Goal: Information Seeking & Learning: Understand process/instructions

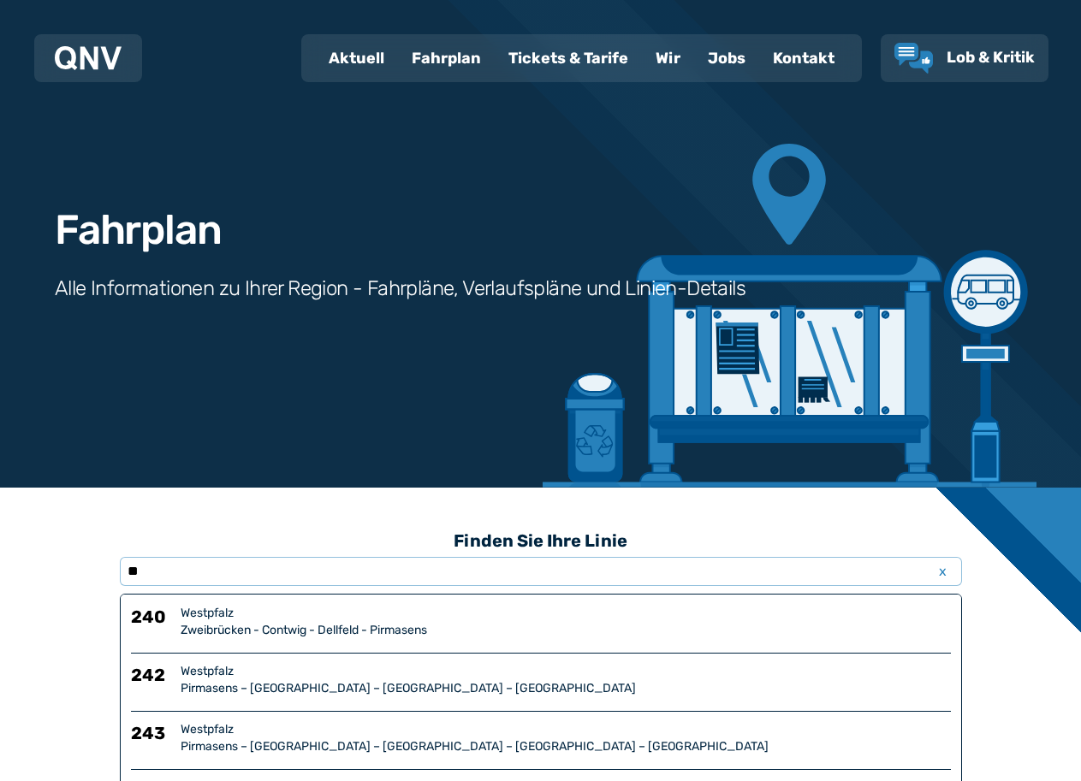
scroll to position [86, 0]
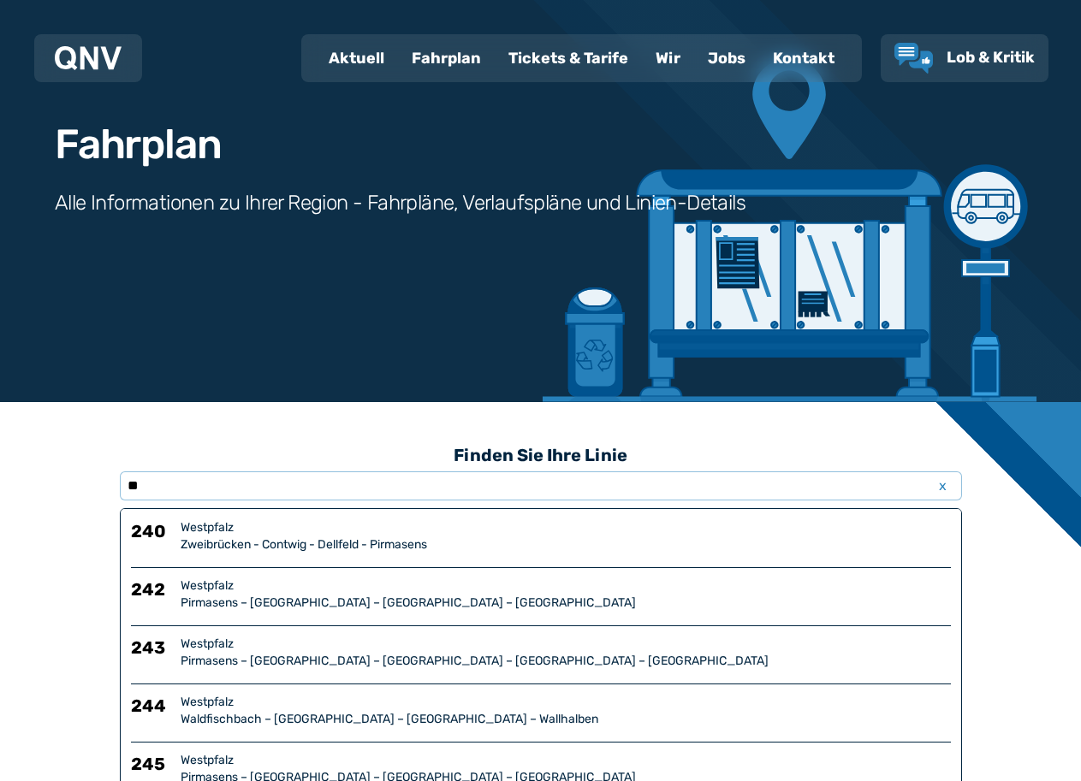
click at [333, 471] on h3 "Finden Sie Ihre Linie" at bounding box center [541, 455] width 842 height 38
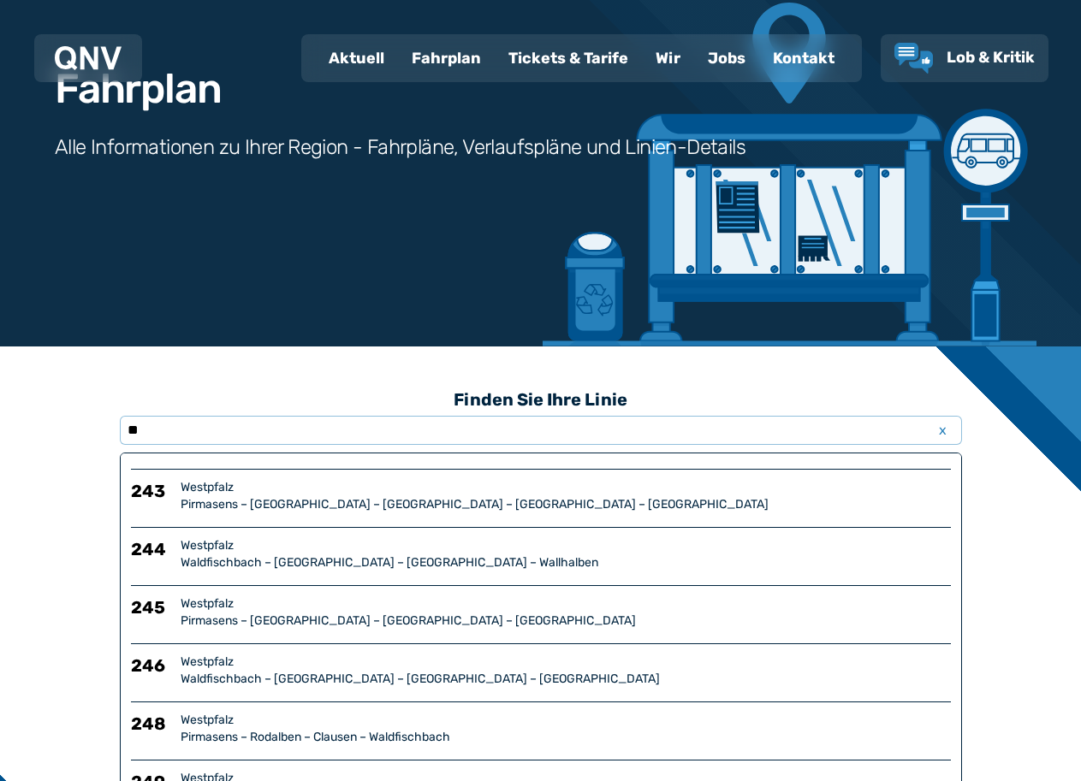
scroll to position [171, 0]
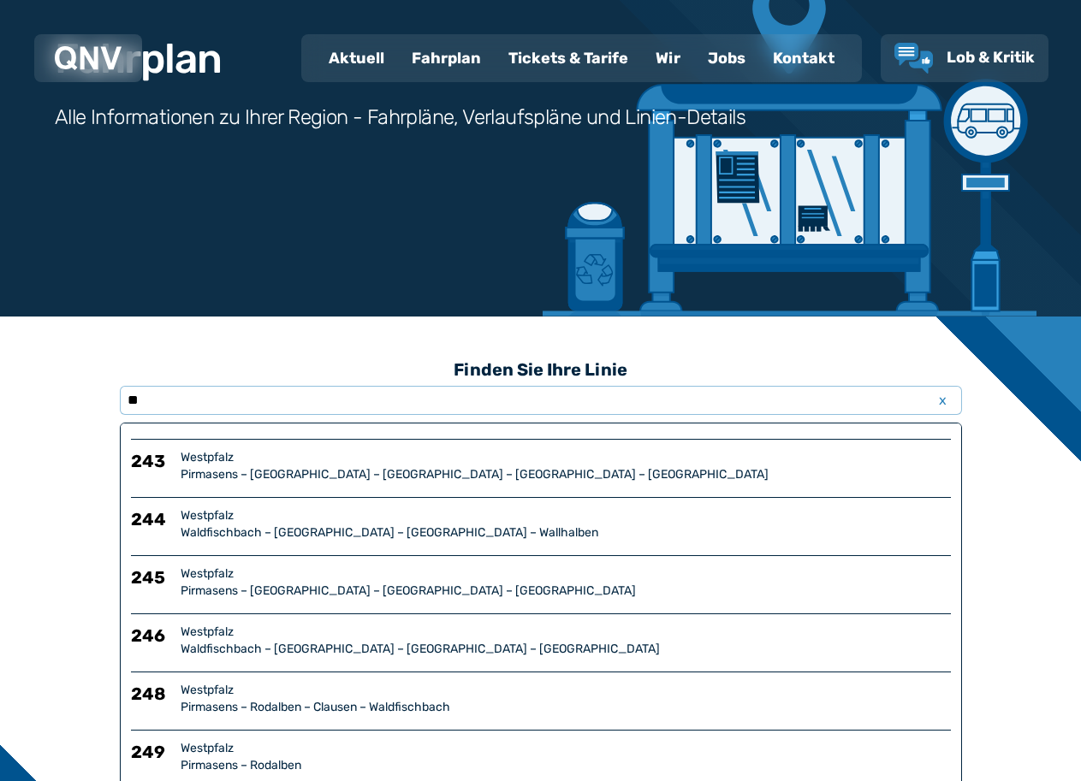
click at [317, 590] on div "Pirmasens – [GEOGRAPHIC_DATA] – [GEOGRAPHIC_DATA] – [GEOGRAPHIC_DATA]" at bounding box center [566, 591] width 770 height 17
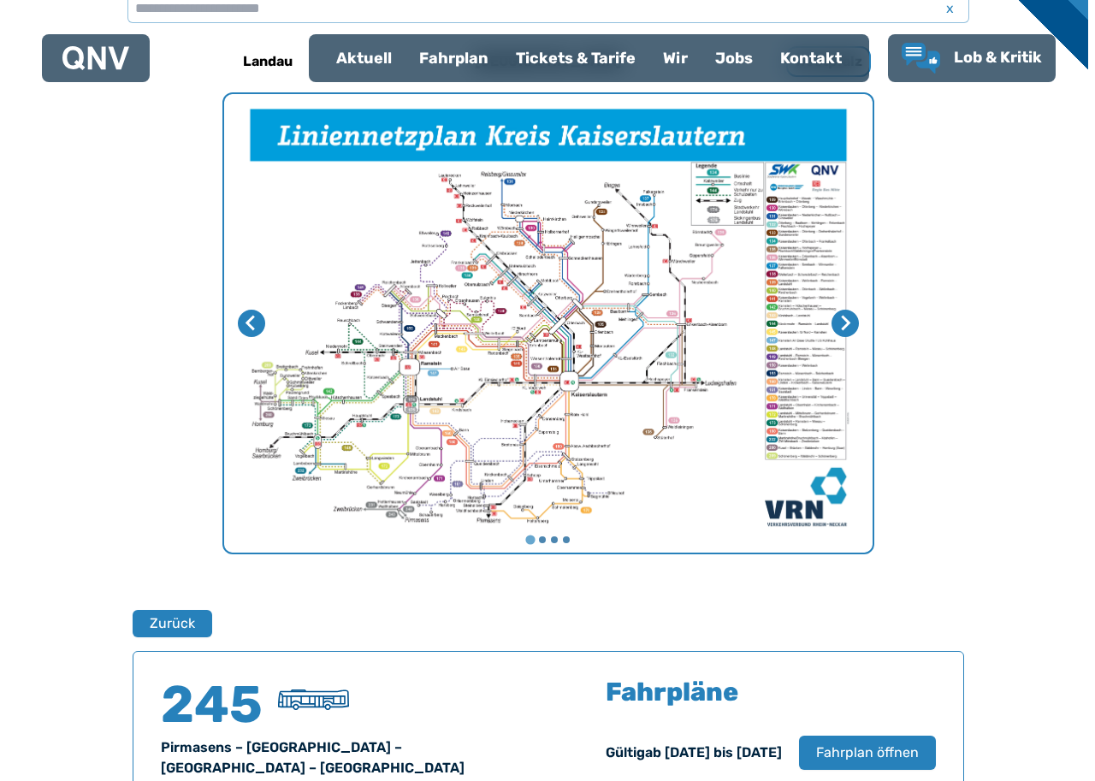
scroll to position [605, 0]
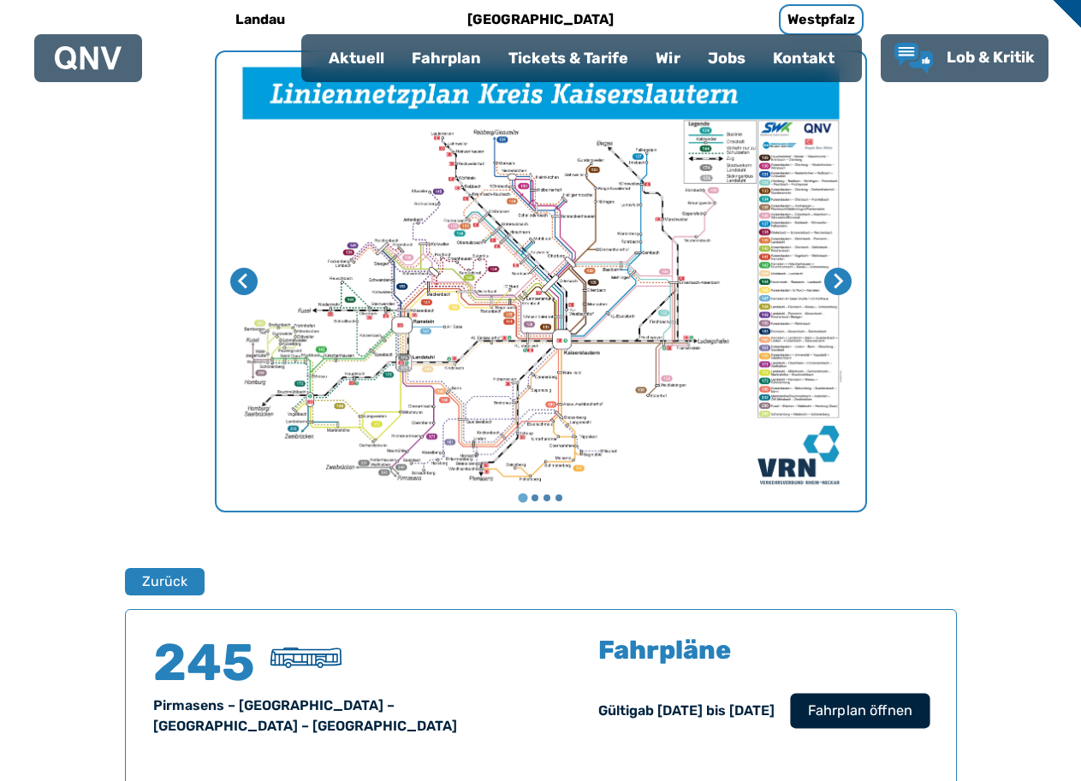
click at [866, 706] on span "Fahrplan öffnen" at bounding box center [859, 711] width 104 height 21
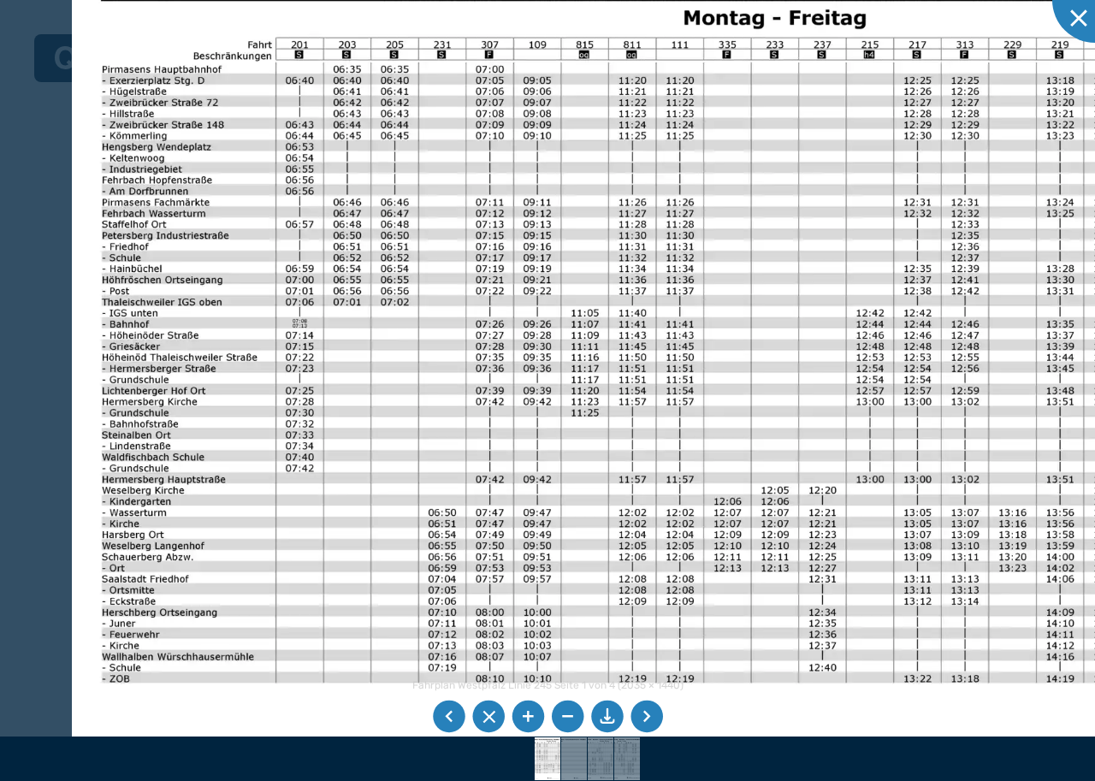
click at [163, 556] on img at bounding box center [700, 389] width 1257 height 890
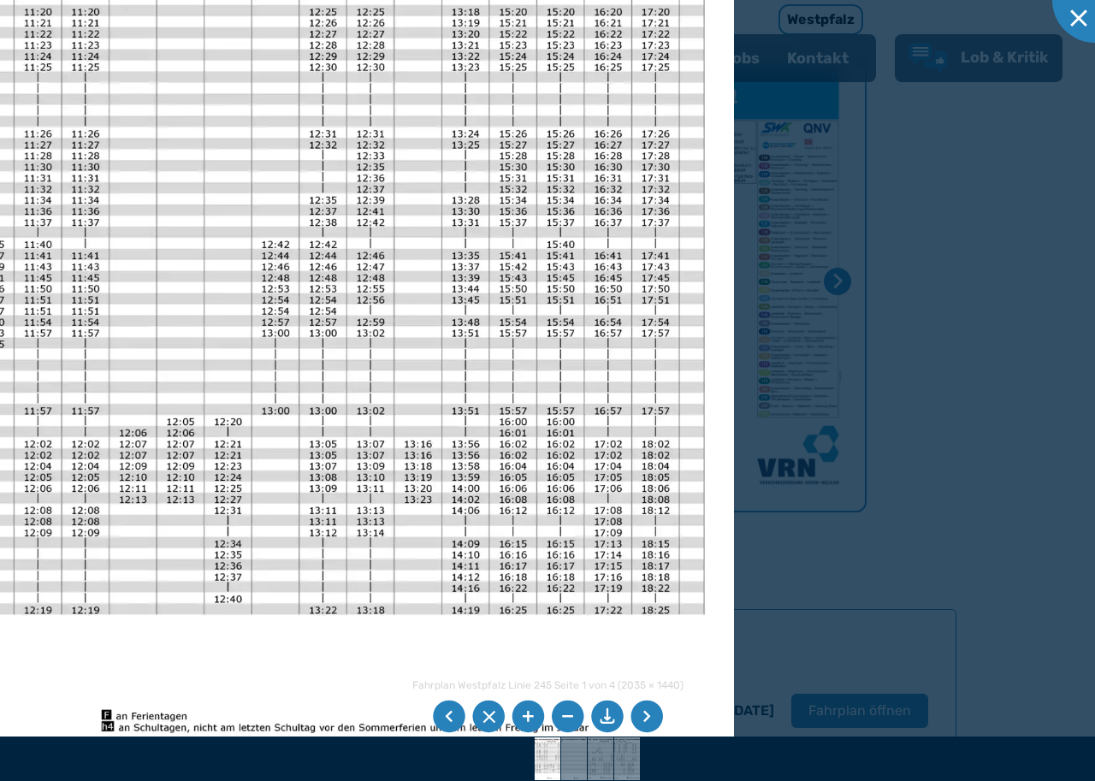
click at [180, 566] on img at bounding box center [105, 320] width 1257 height 890
click at [136, 716] on img at bounding box center [107, 320] width 1257 height 890
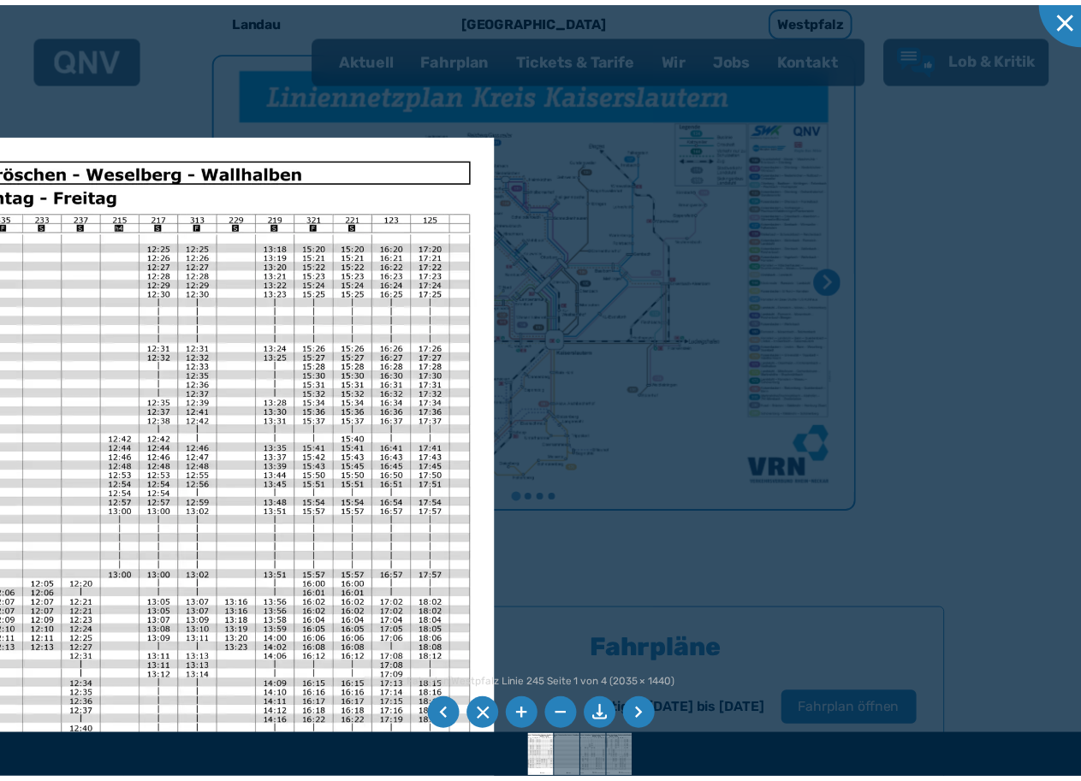
scroll to position [171, 0]
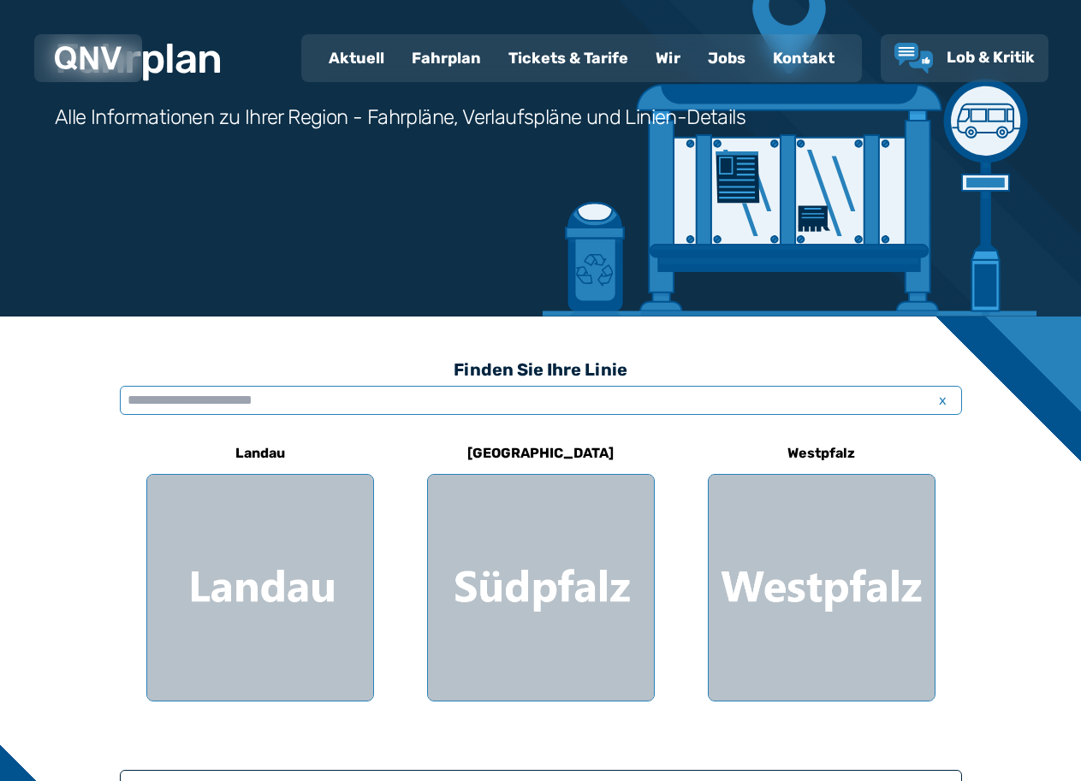
click at [357, 398] on input "text" at bounding box center [541, 400] width 842 height 29
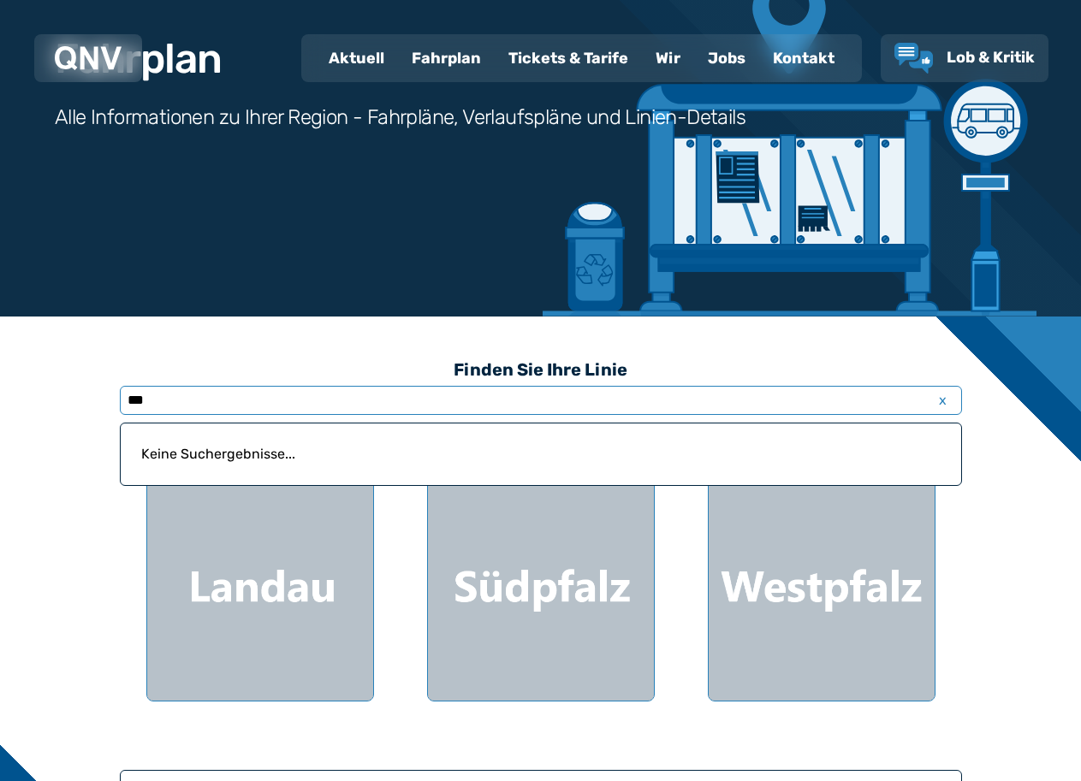
type input "**"
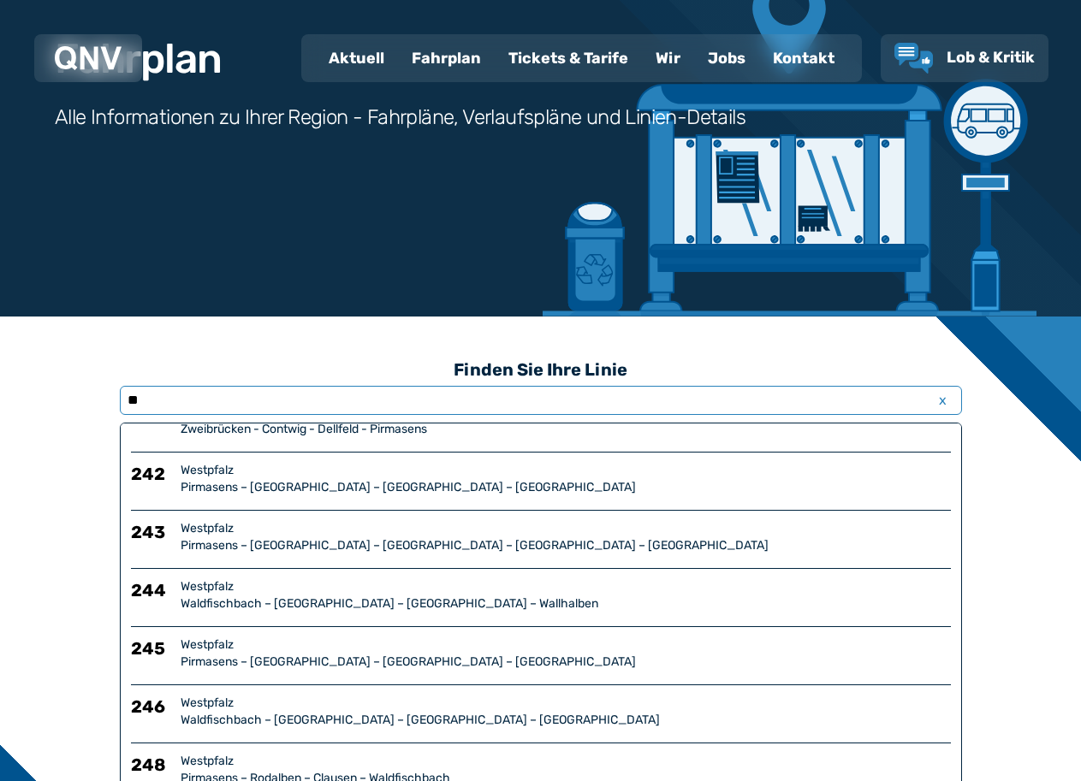
scroll to position [0, 0]
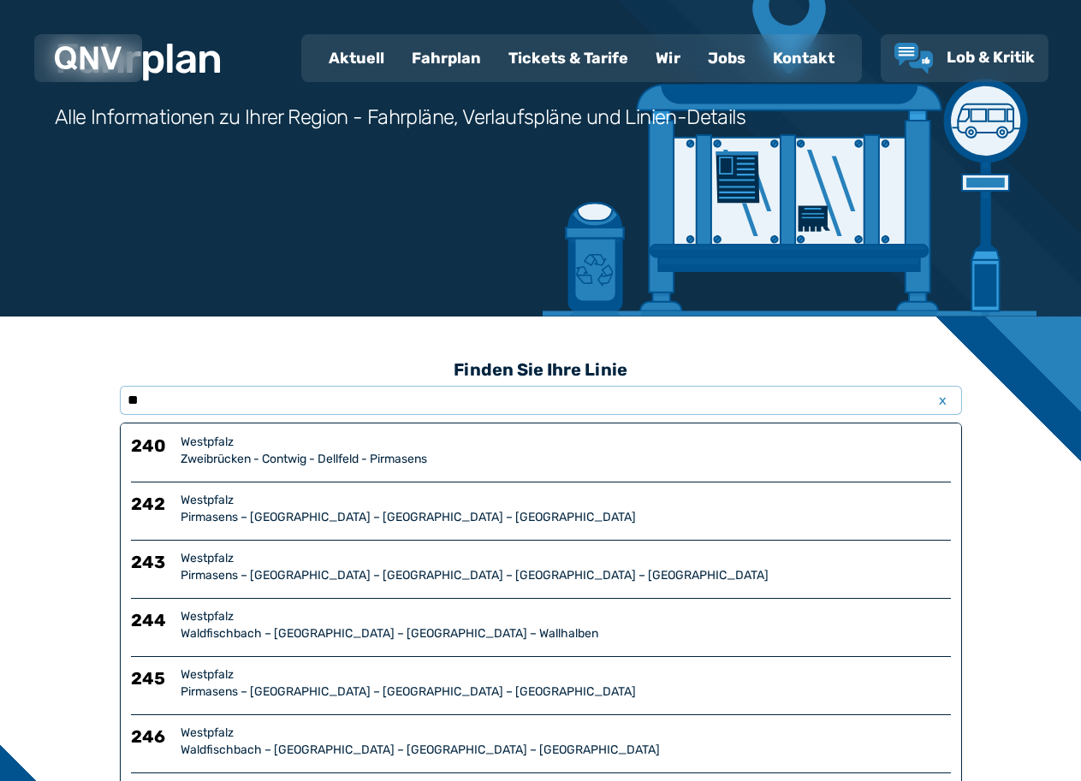
click at [195, 495] on div "Westpfalz" at bounding box center [566, 500] width 770 height 17
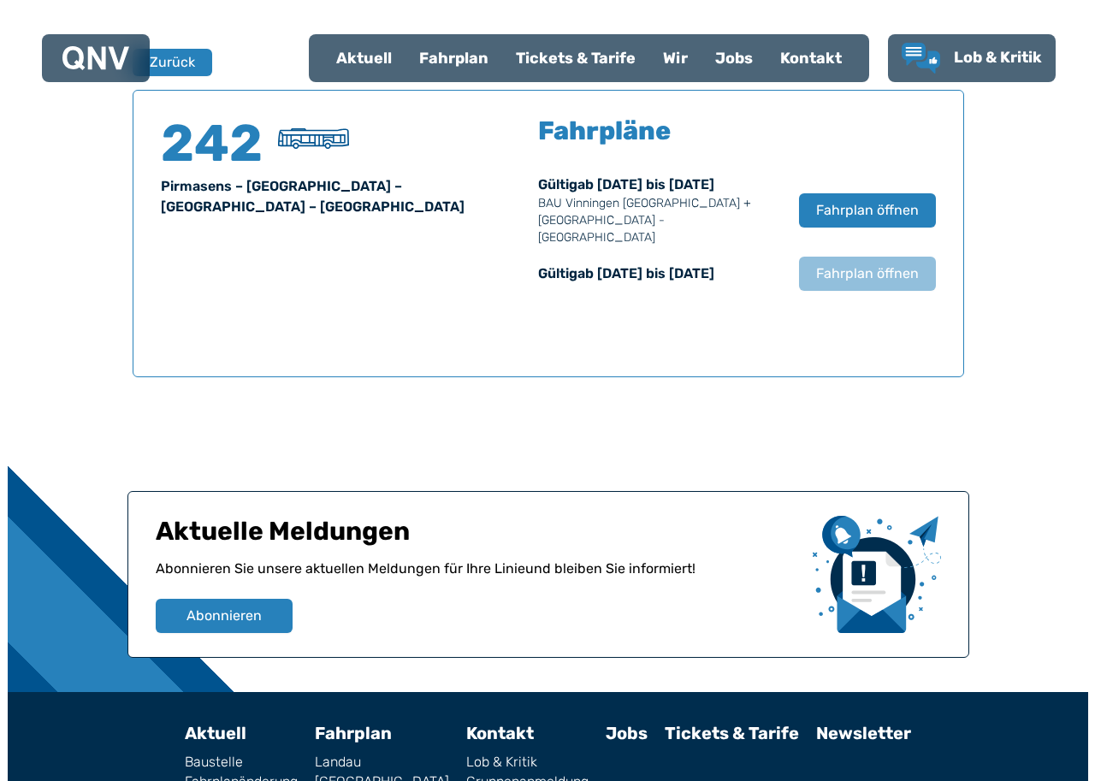
scroll to position [1128, 0]
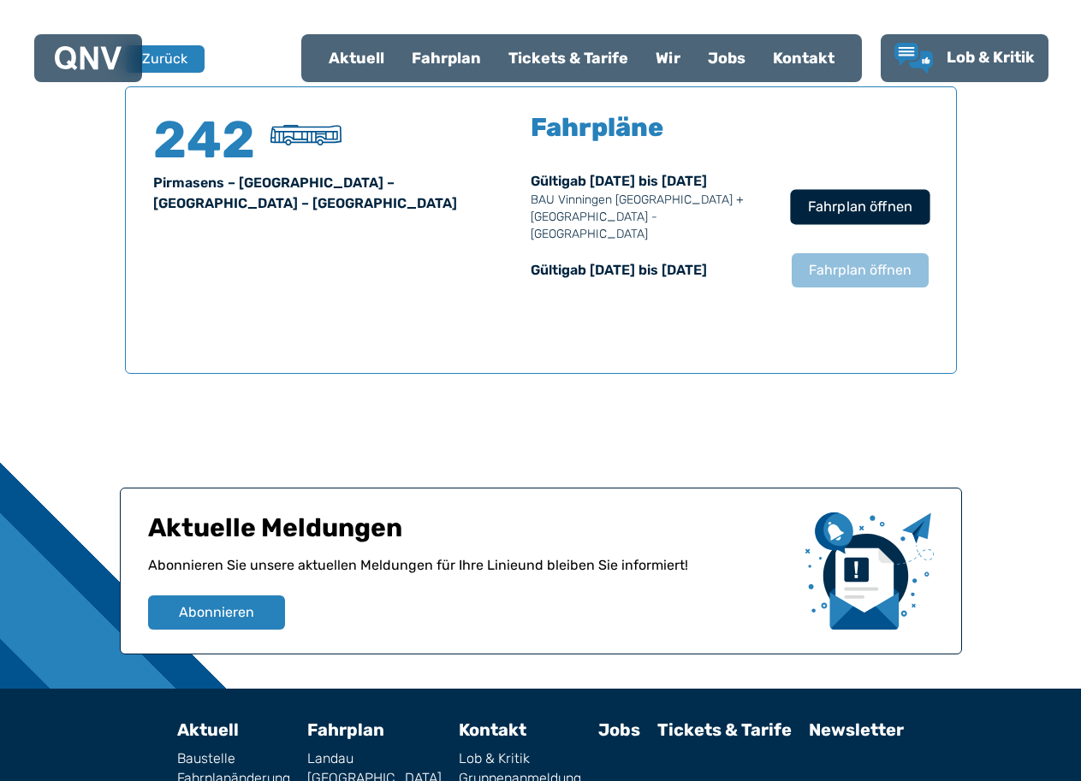
click at [851, 201] on span "Fahrplan öffnen" at bounding box center [859, 207] width 104 height 21
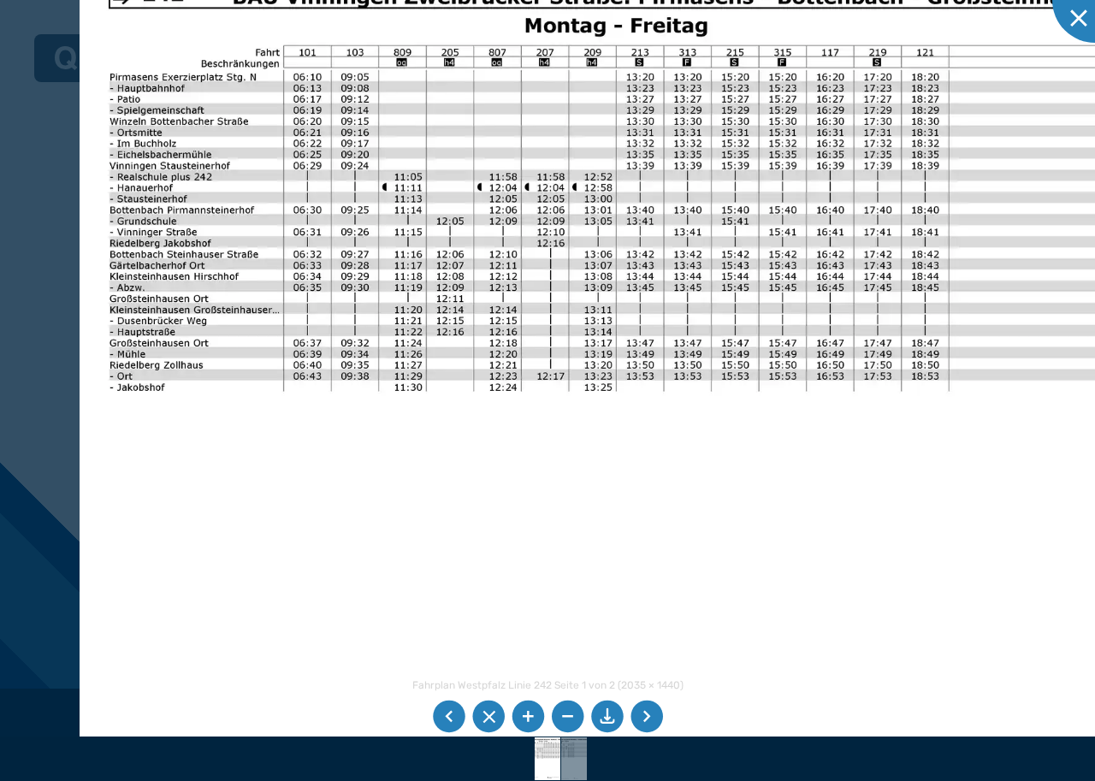
click at [431, 117] on img at bounding box center [708, 396] width 1257 height 890
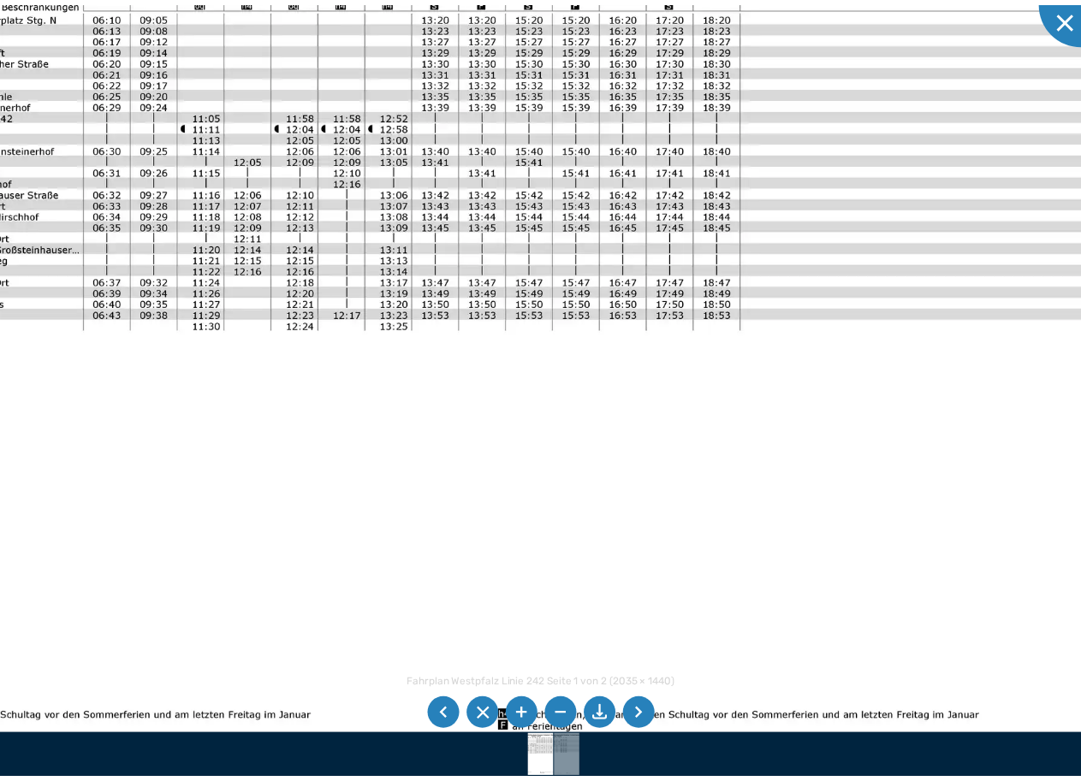
scroll to position [171, 0]
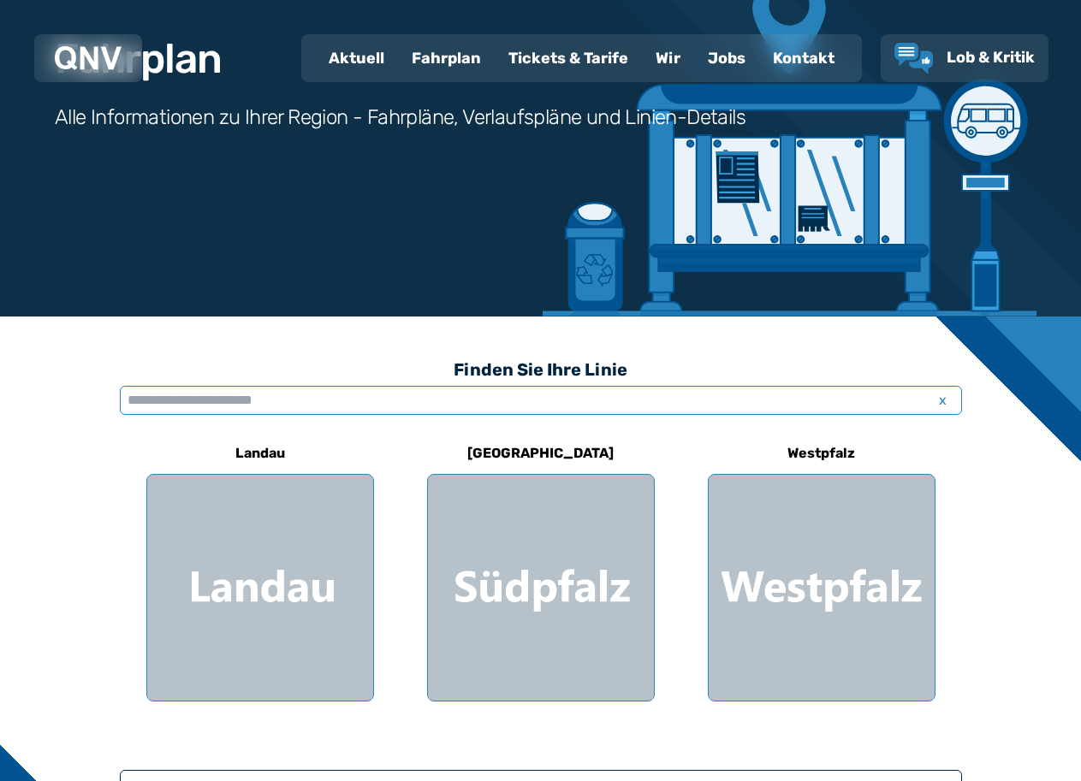
click at [259, 389] on input "text" at bounding box center [541, 400] width 842 height 29
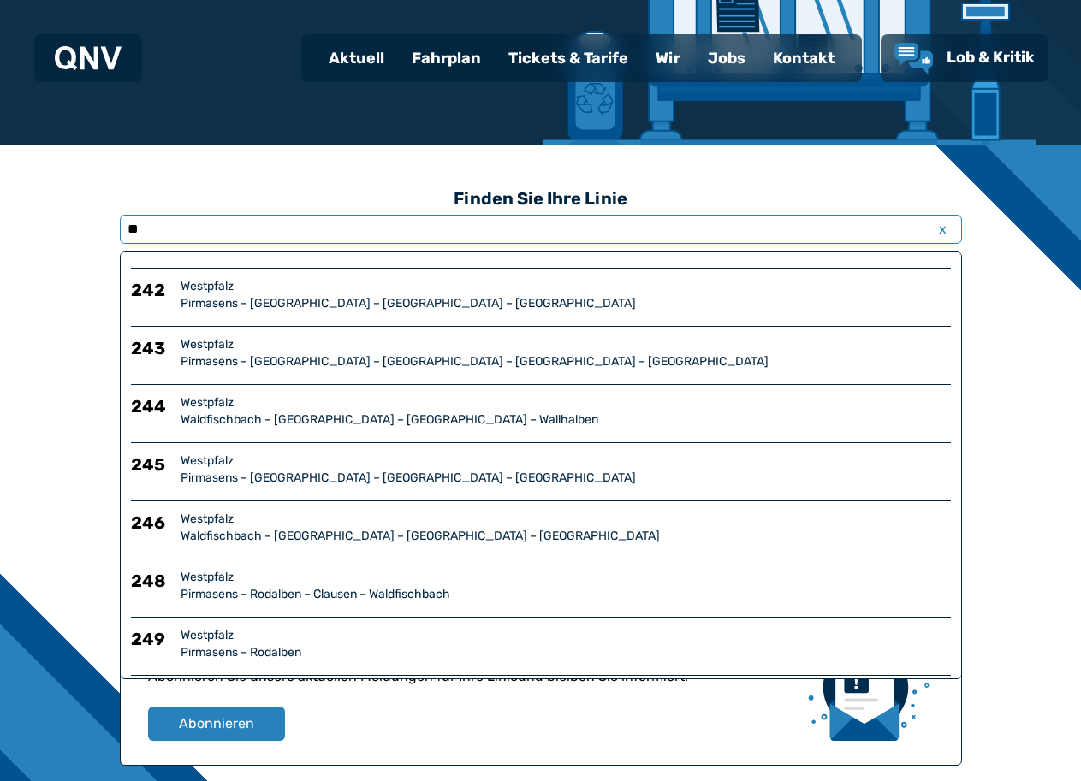
scroll to position [86, 0]
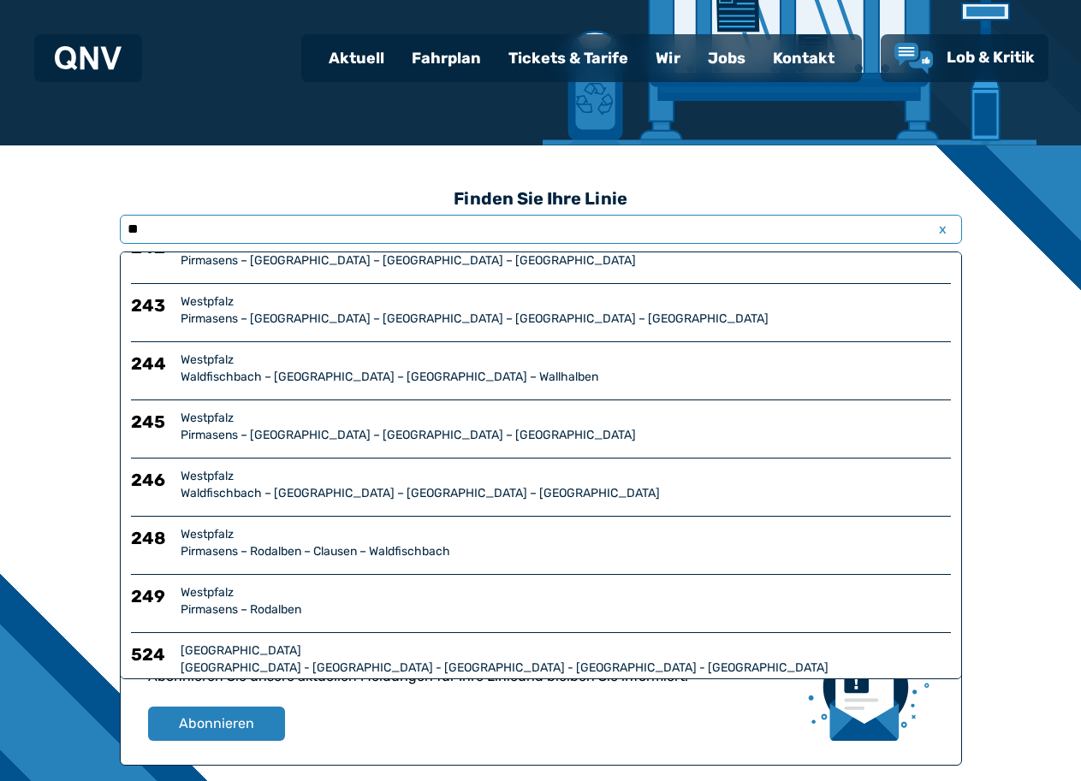
type input "**"
drag, startPoint x: 211, startPoint y: 556, endPoint x: 213, endPoint y: 547, distance: 9.8
click at [213, 547] on div "Pirmasens – Rodalben – Clausen – Waldfischbach" at bounding box center [566, 551] width 770 height 17
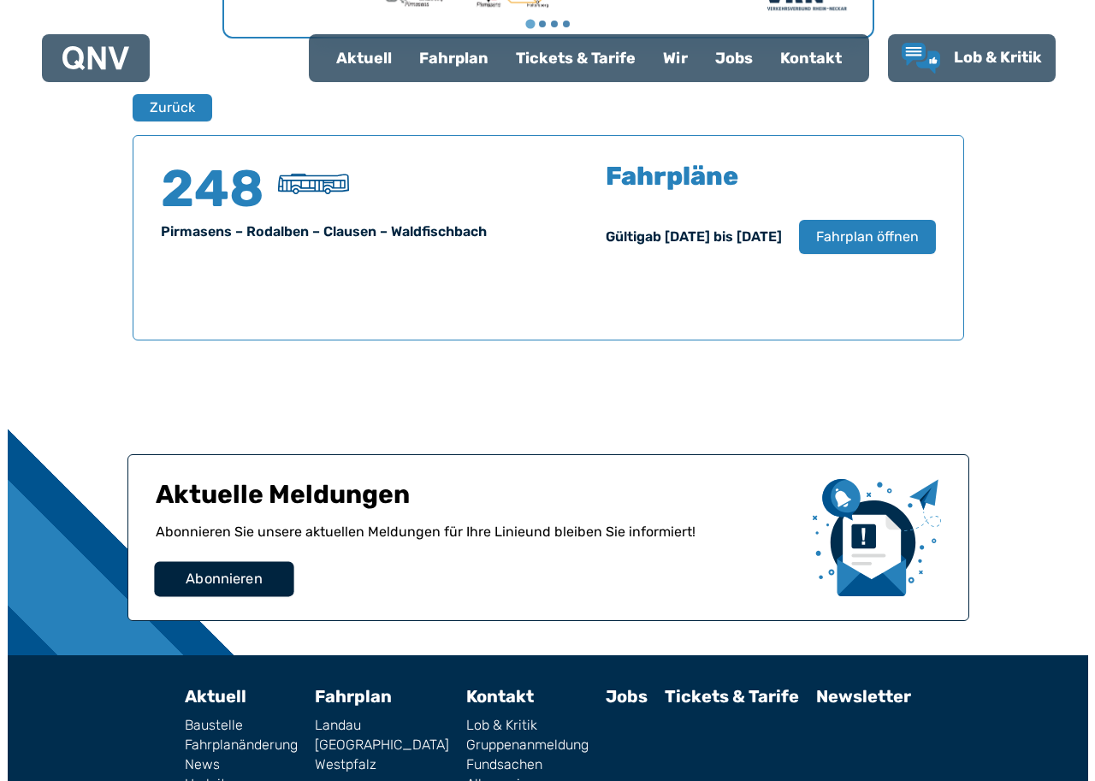
scroll to position [1128, 0]
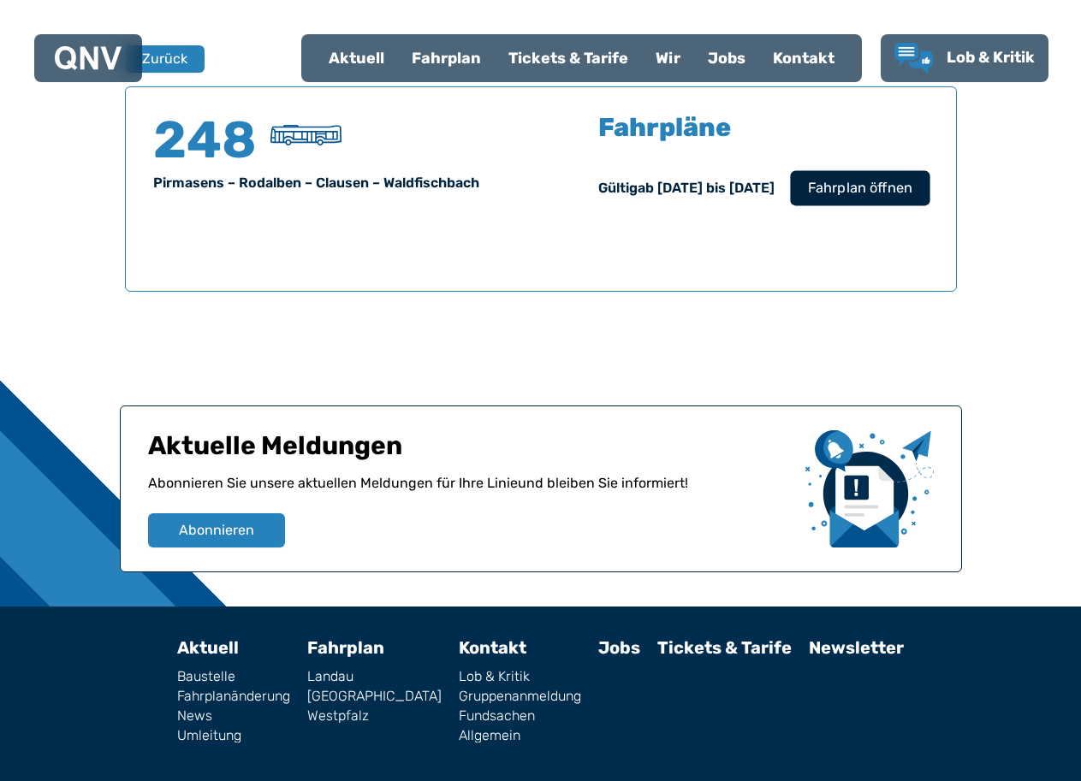
click at [863, 186] on span "Fahrplan öffnen" at bounding box center [859, 188] width 104 height 21
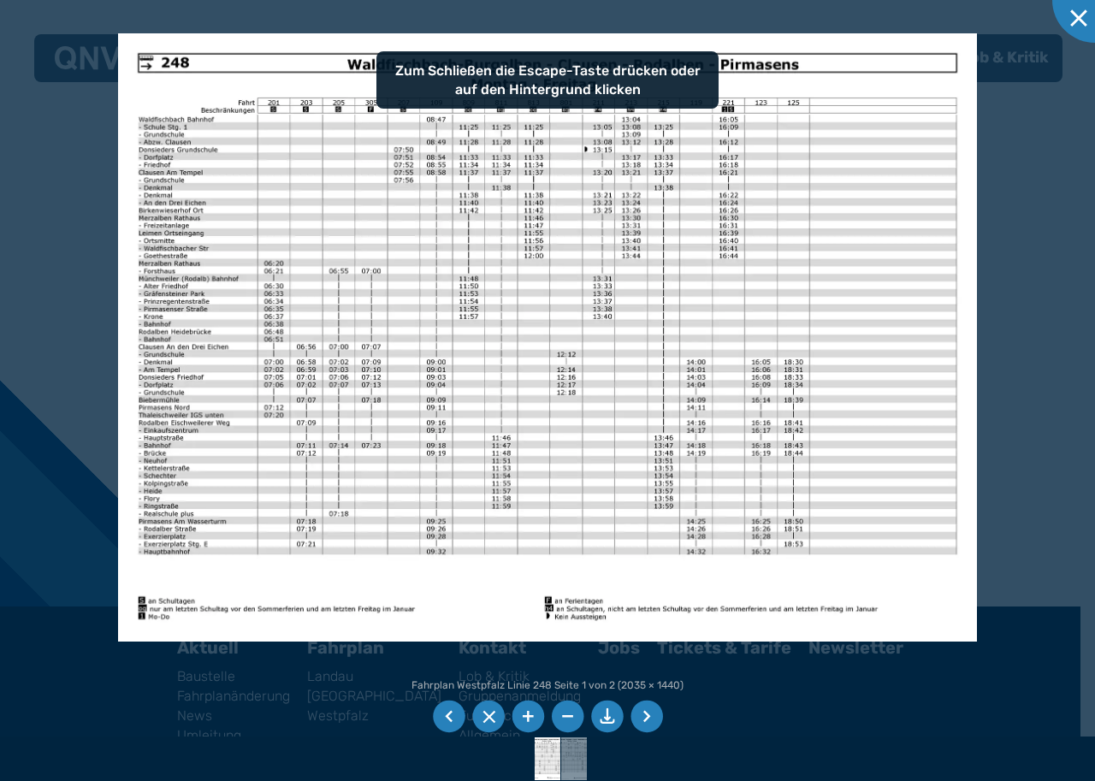
click at [883, 177] on img at bounding box center [547, 337] width 859 height 608
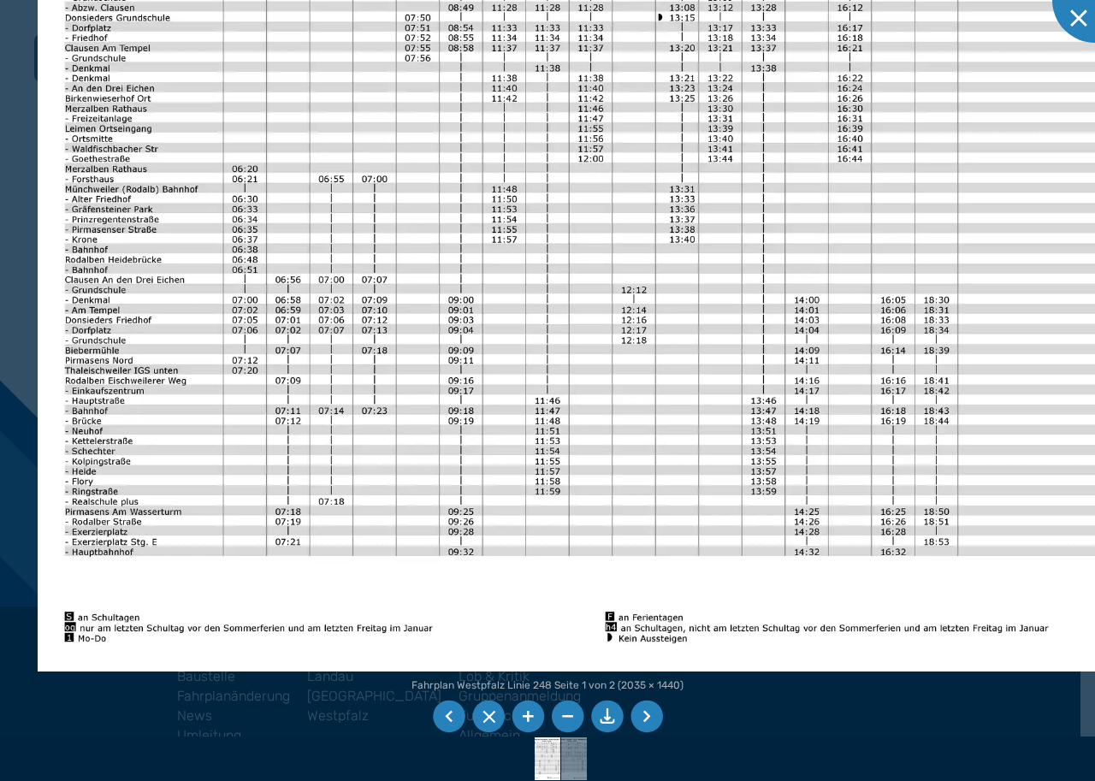
click at [749, 519] on img at bounding box center [609, 267] width 1143 height 809
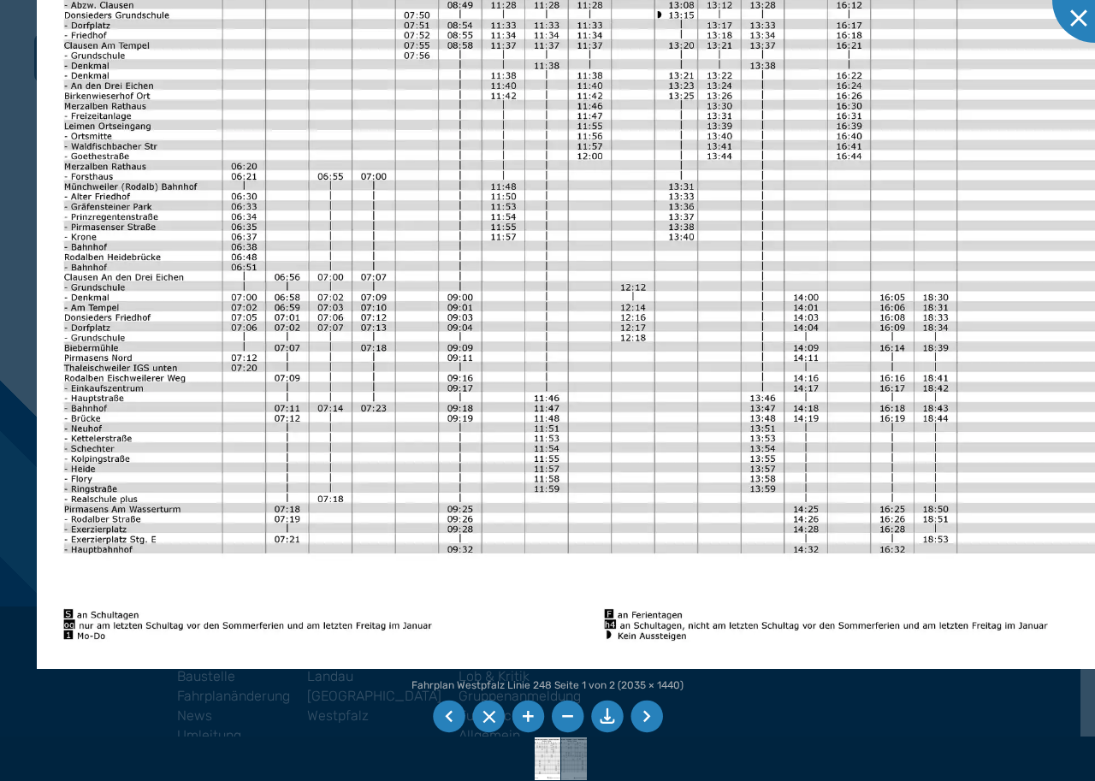
click at [799, 503] on img at bounding box center [608, 265] width 1143 height 809
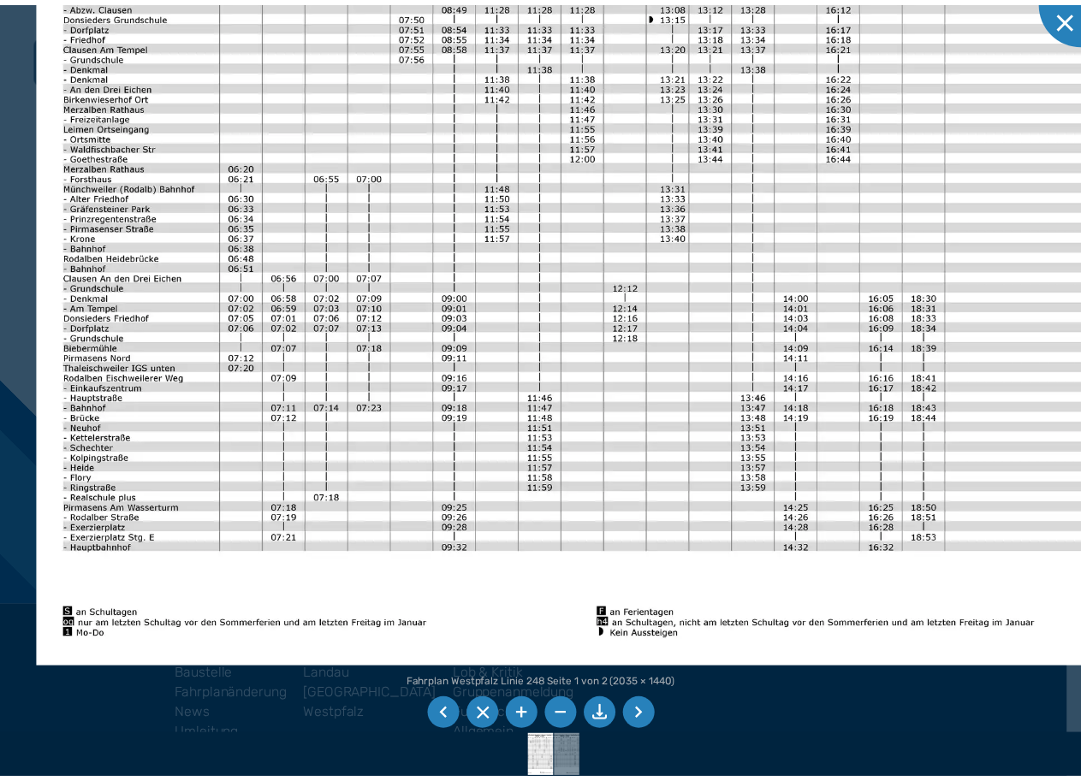
scroll to position [342, 0]
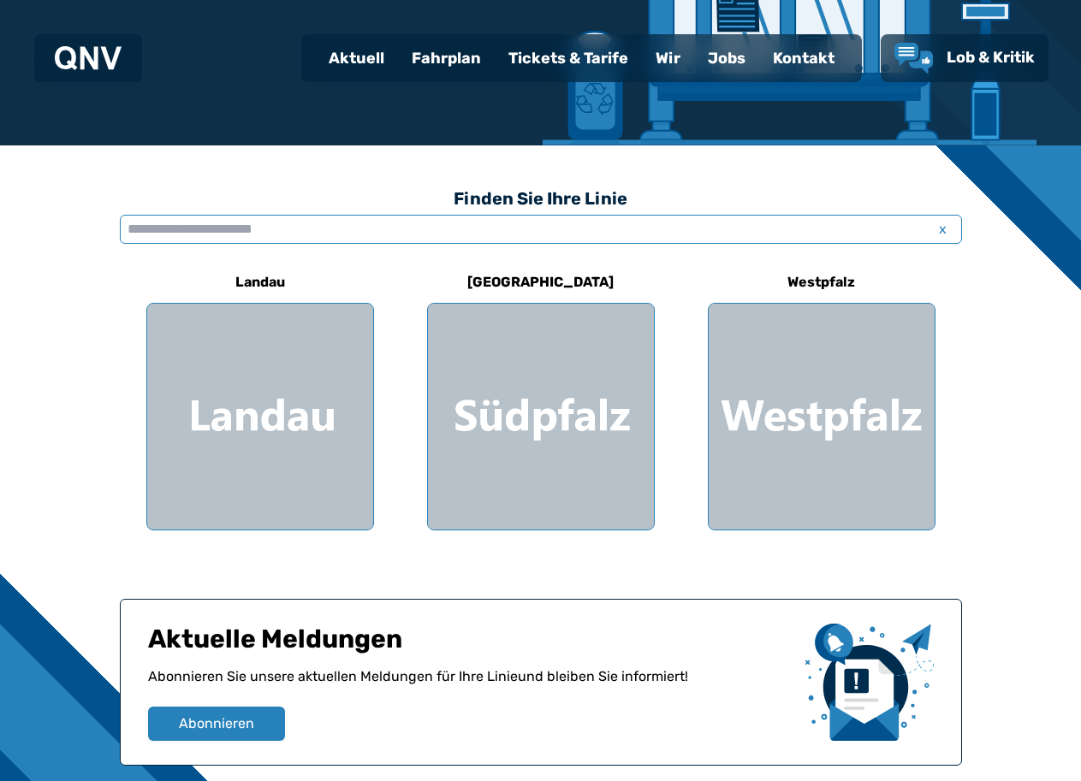
click at [217, 229] on input "text" at bounding box center [541, 229] width 842 height 29
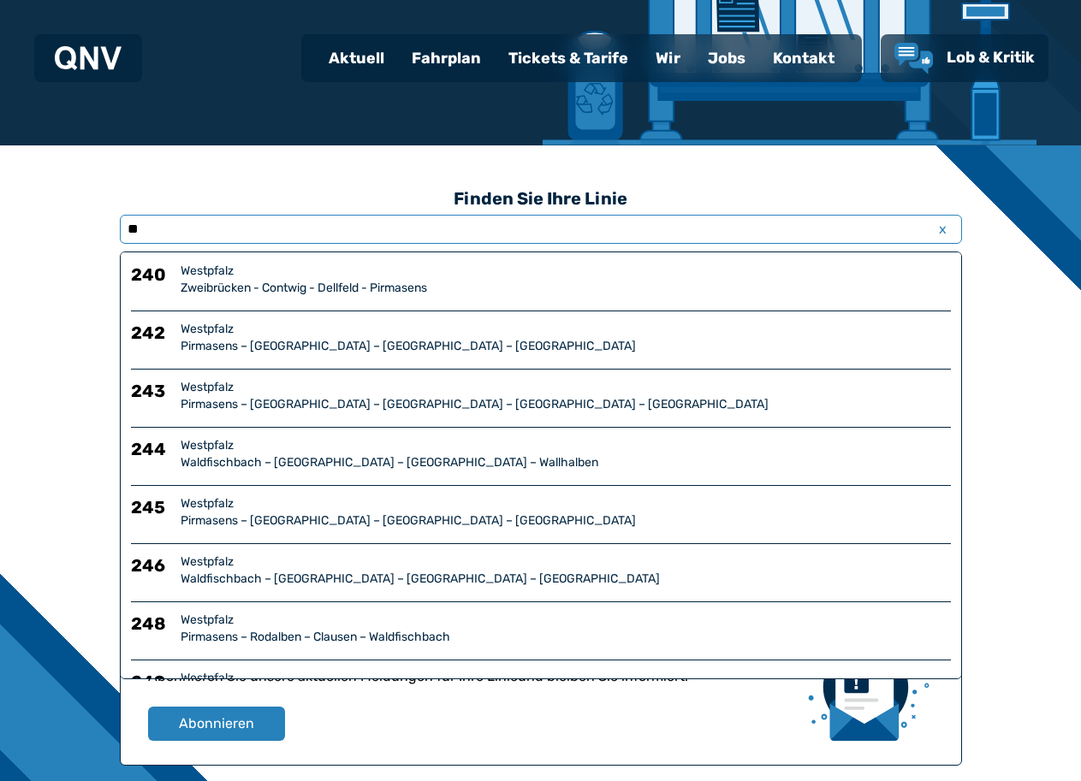
type input "**"
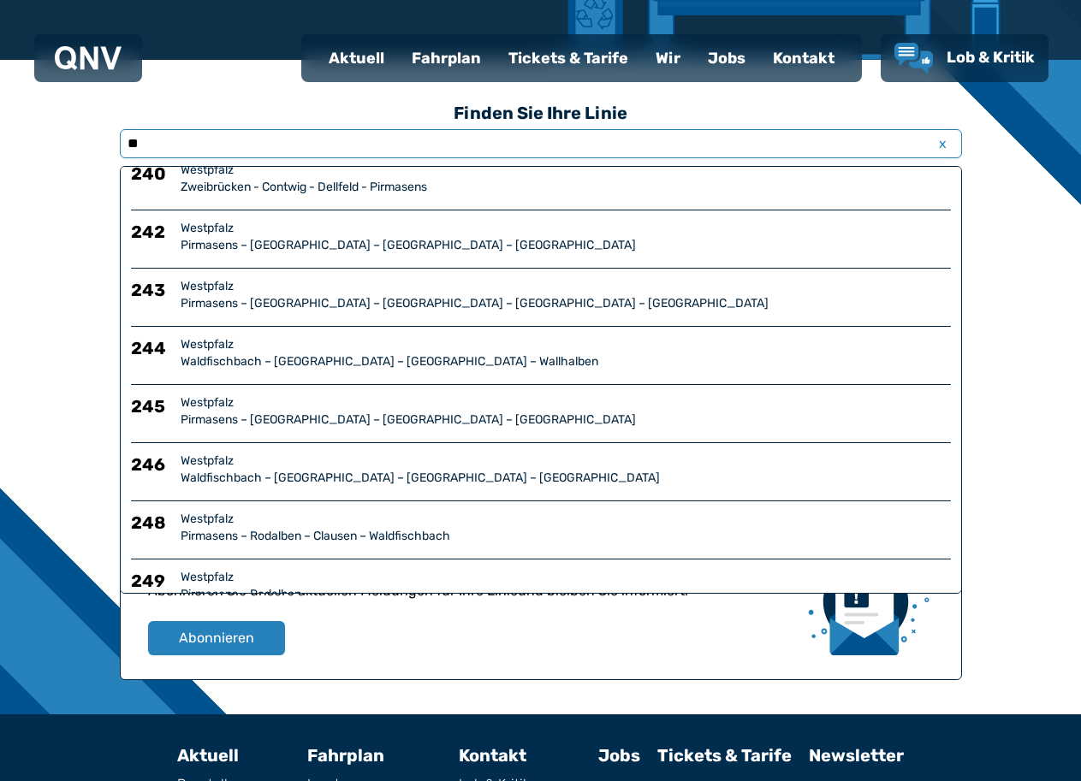
scroll to position [0, 0]
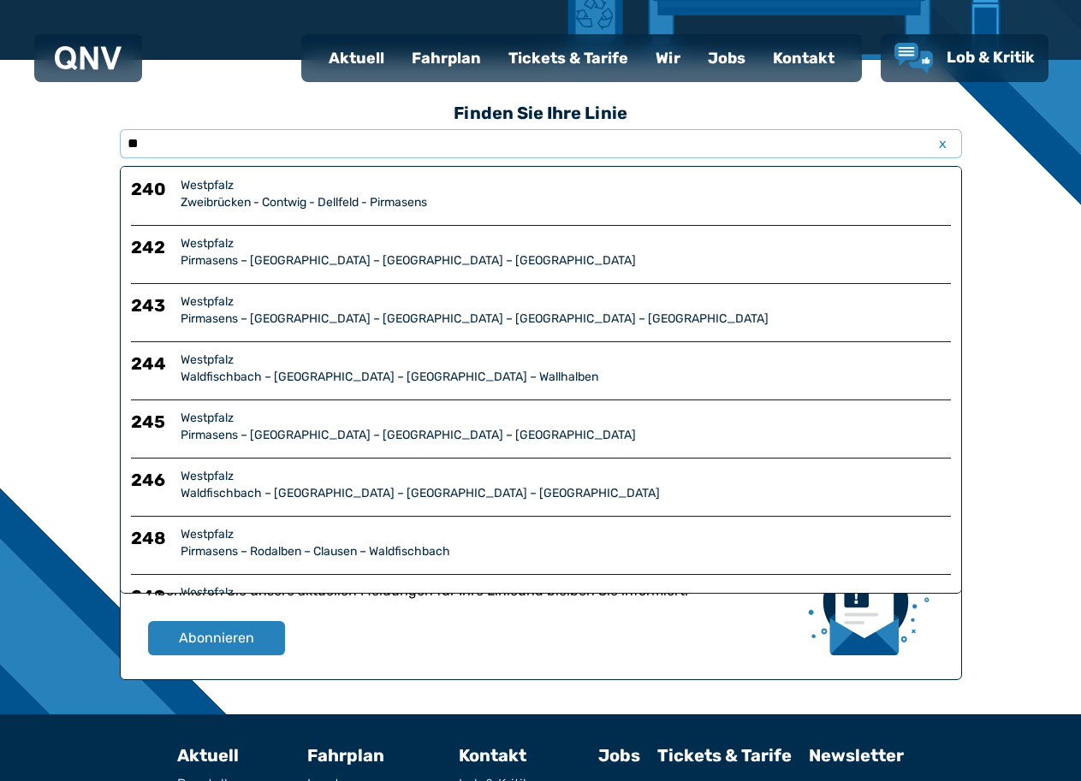
click at [214, 170] on div "240 Westpfalz Zweibrücken - Contwig - Dellfeld - Pirmasens 242 Westpfalz Pirmas…" at bounding box center [541, 380] width 842 height 428
click at [217, 178] on div "Westpfalz" at bounding box center [566, 185] width 770 height 17
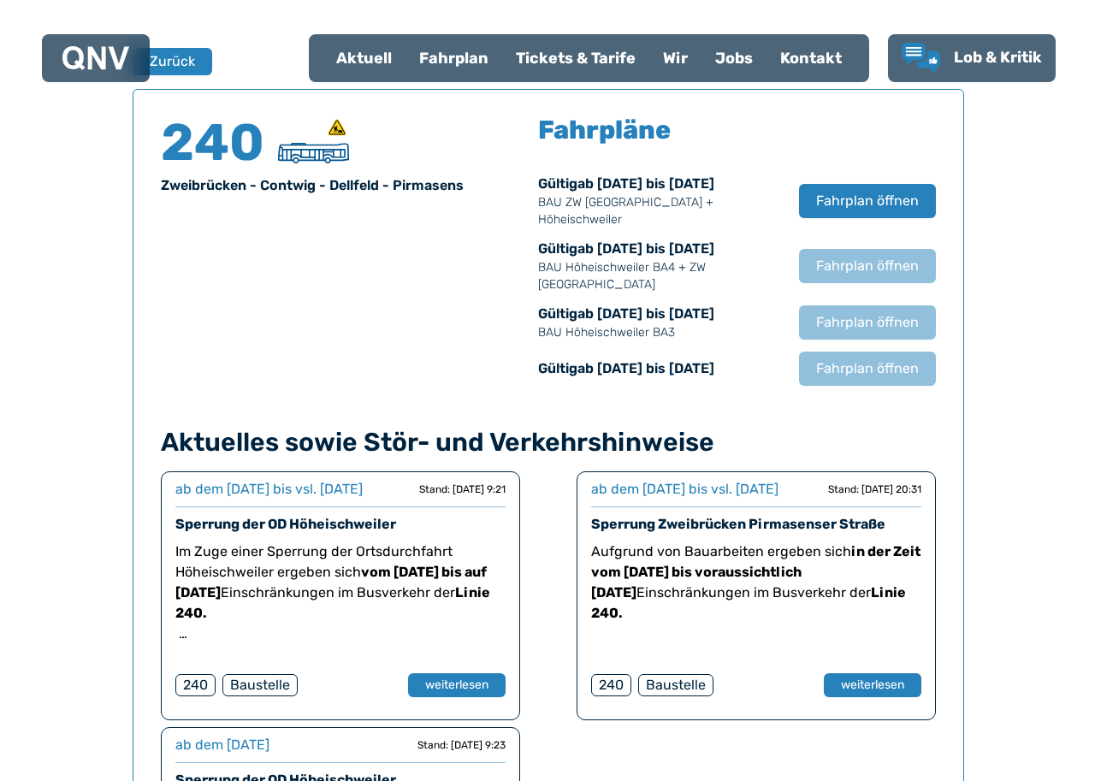
scroll to position [1128, 0]
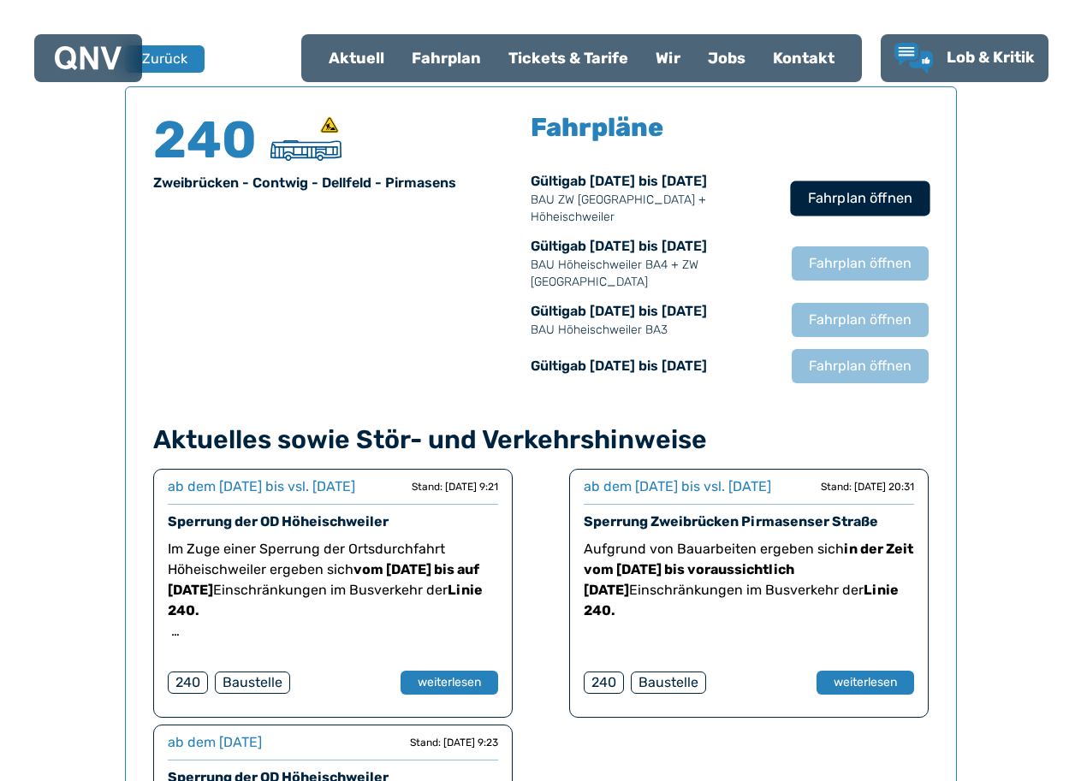
click at [861, 199] on span "Fahrplan öffnen" at bounding box center [859, 198] width 104 height 21
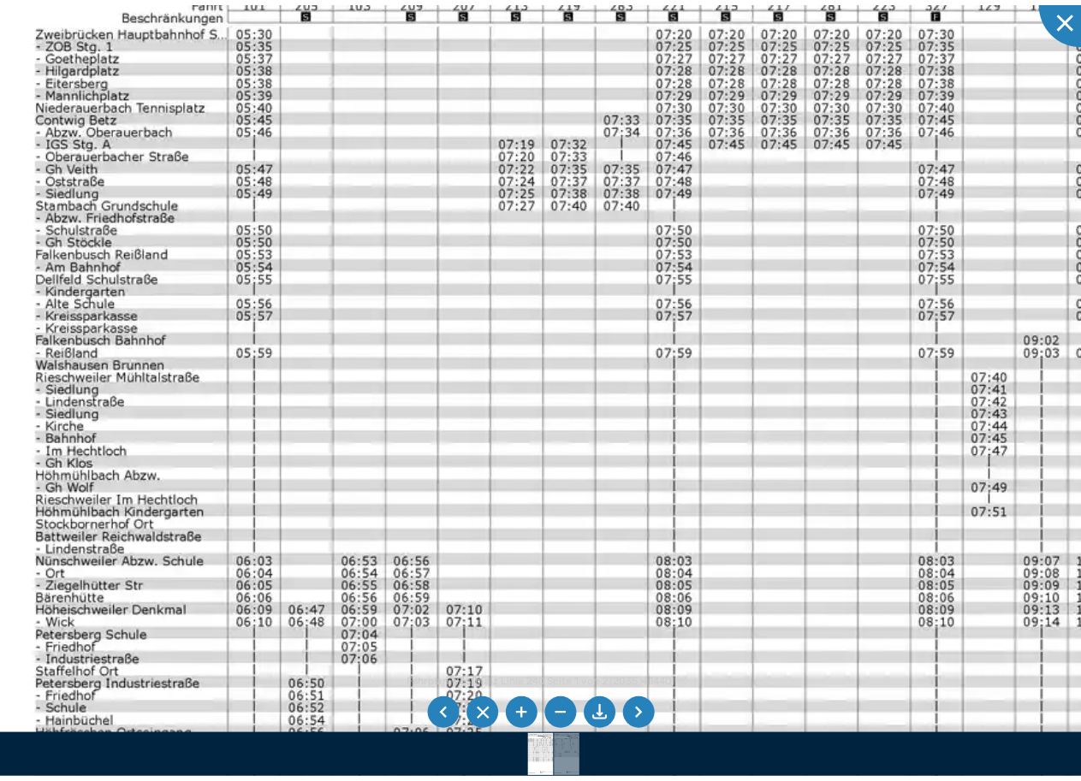
scroll to position [428, 0]
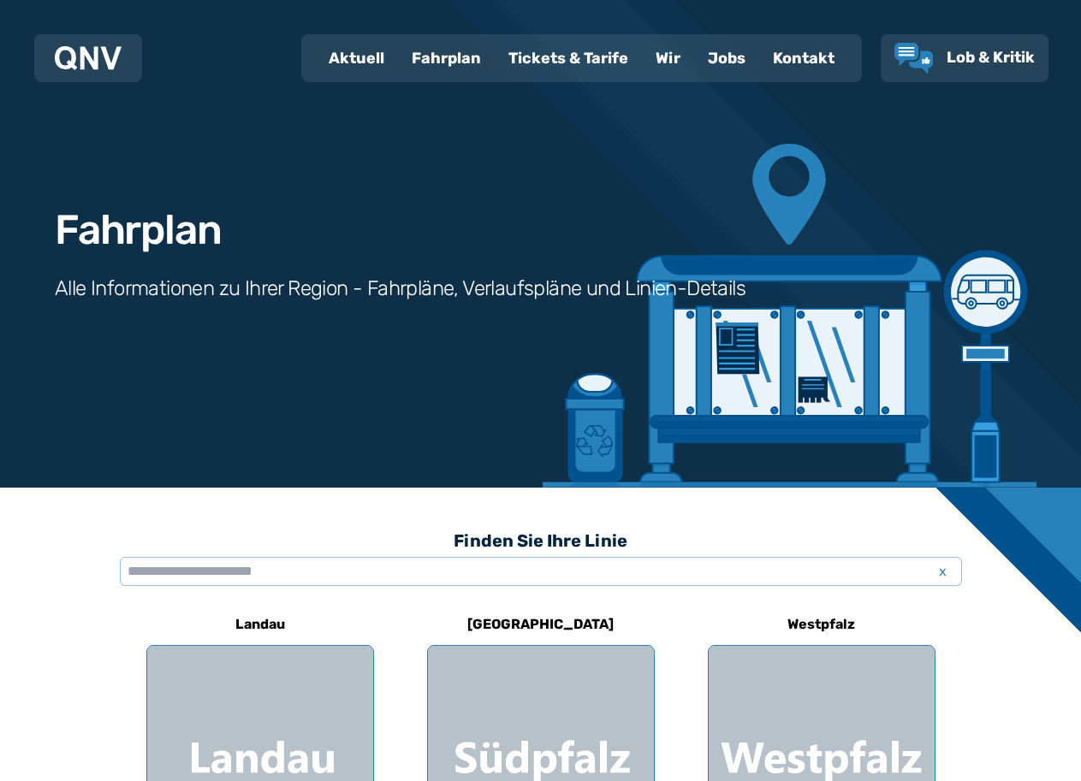
drag, startPoint x: 639, startPoint y: 464, endPoint x: 382, endPoint y: 773, distance: 402.2
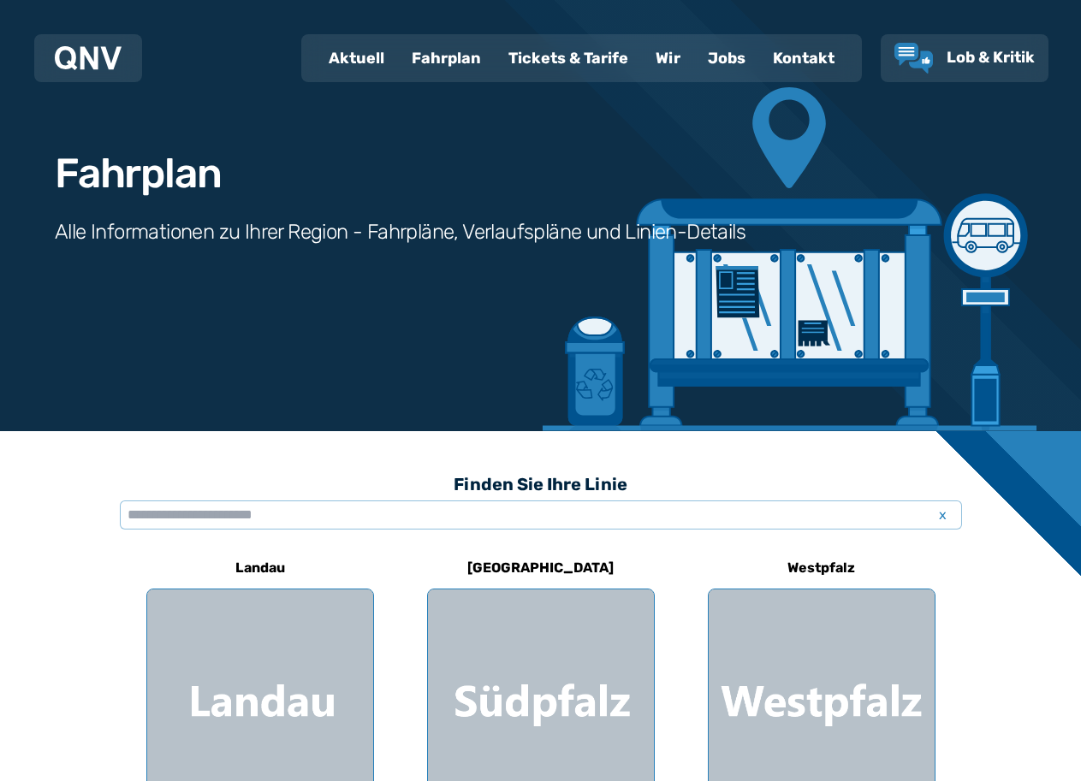
scroll to position [86, 0]
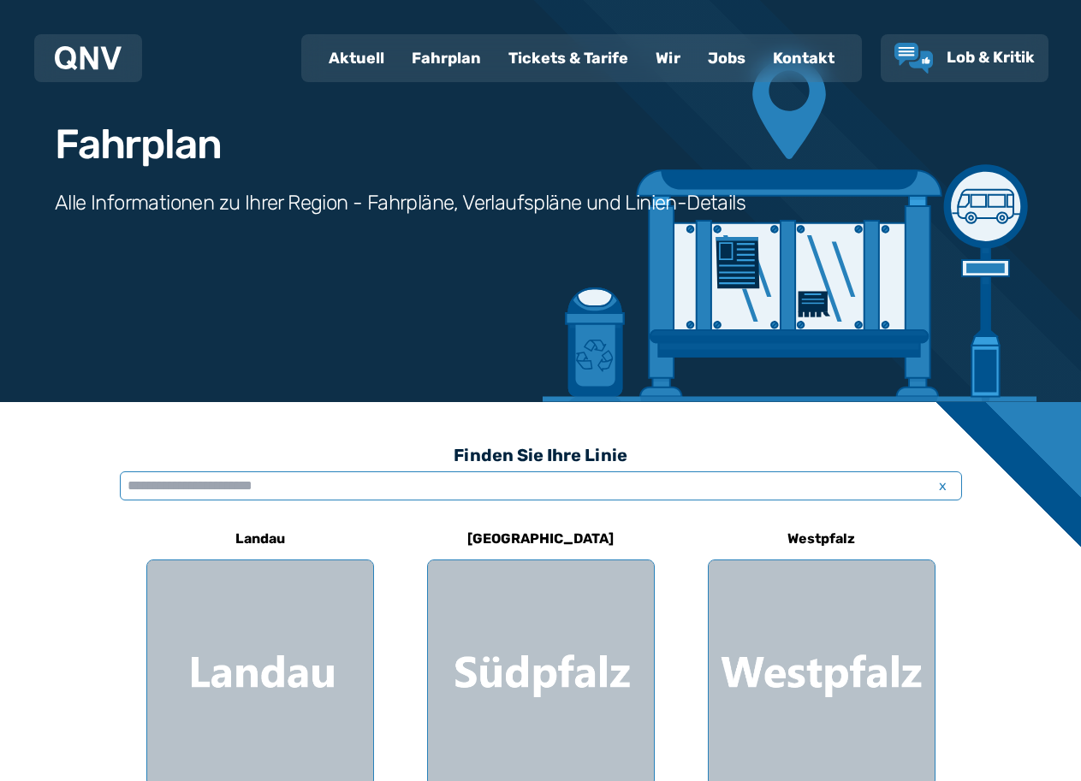
click at [389, 472] on input "text" at bounding box center [541, 486] width 842 height 29
click at [380, 489] on input "text" at bounding box center [541, 486] width 842 height 29
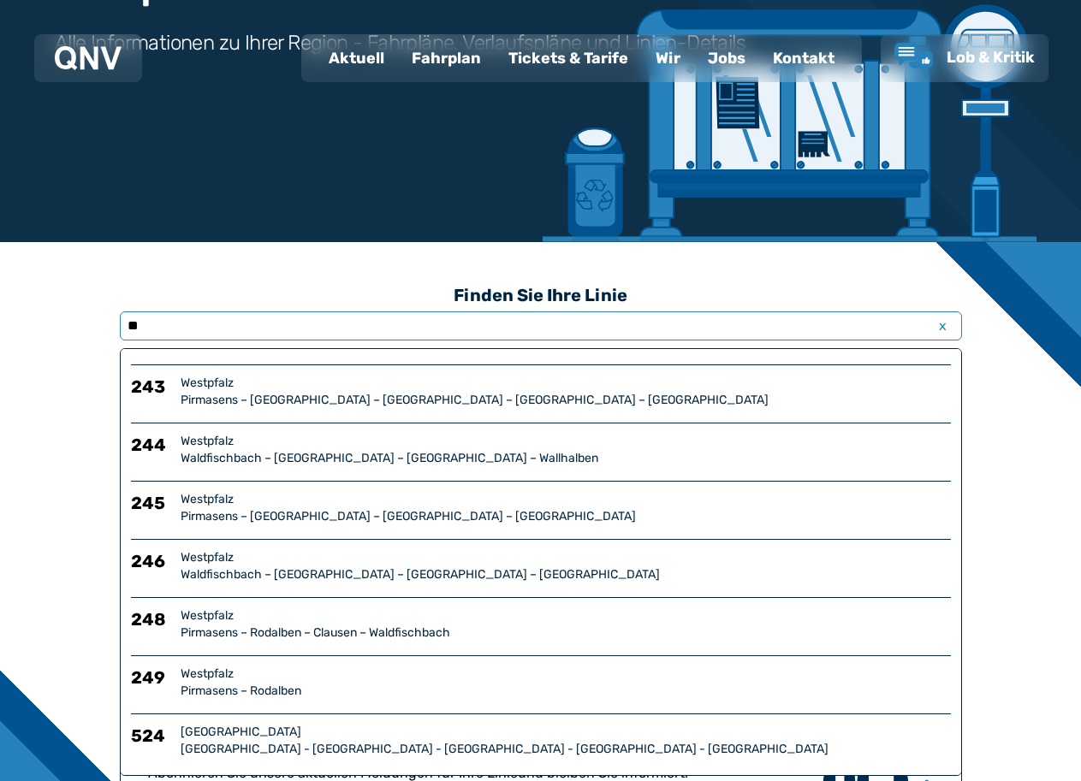
scroll to position [342, 0]
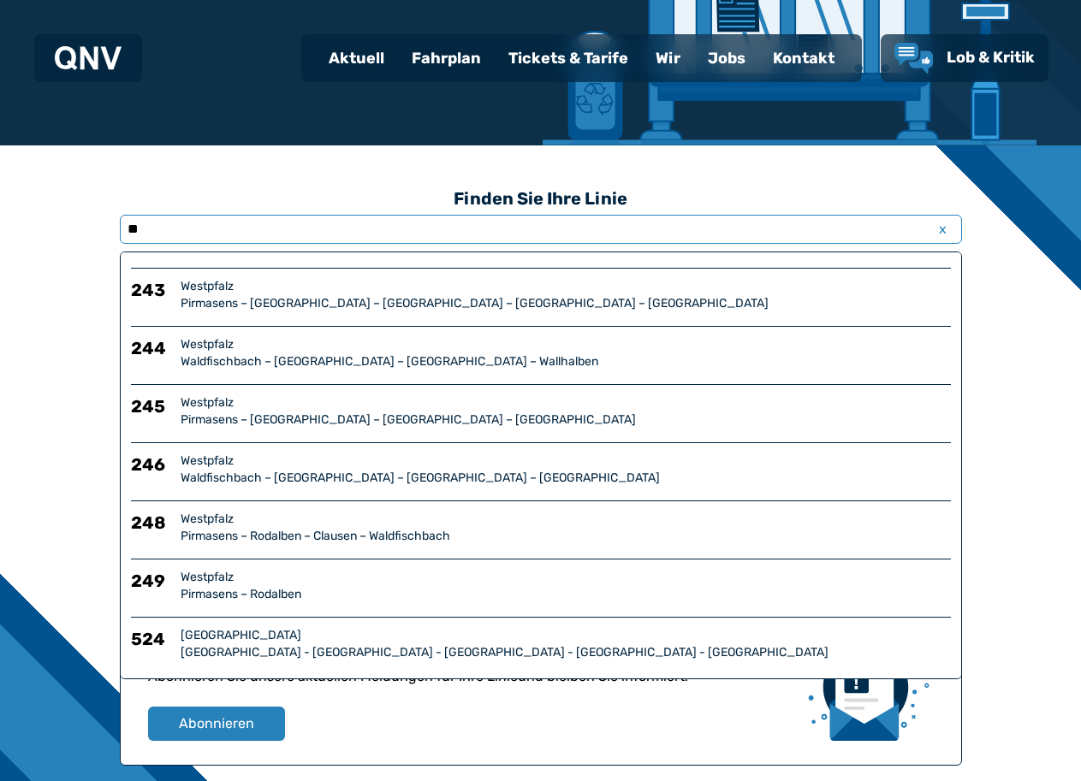
type input "**"
click at [178, 592] on div "249 Westpfalz Pirmasens – [GEOGRAPHIC_DATA]" at bounding box center [541, 586] width 820 height 34
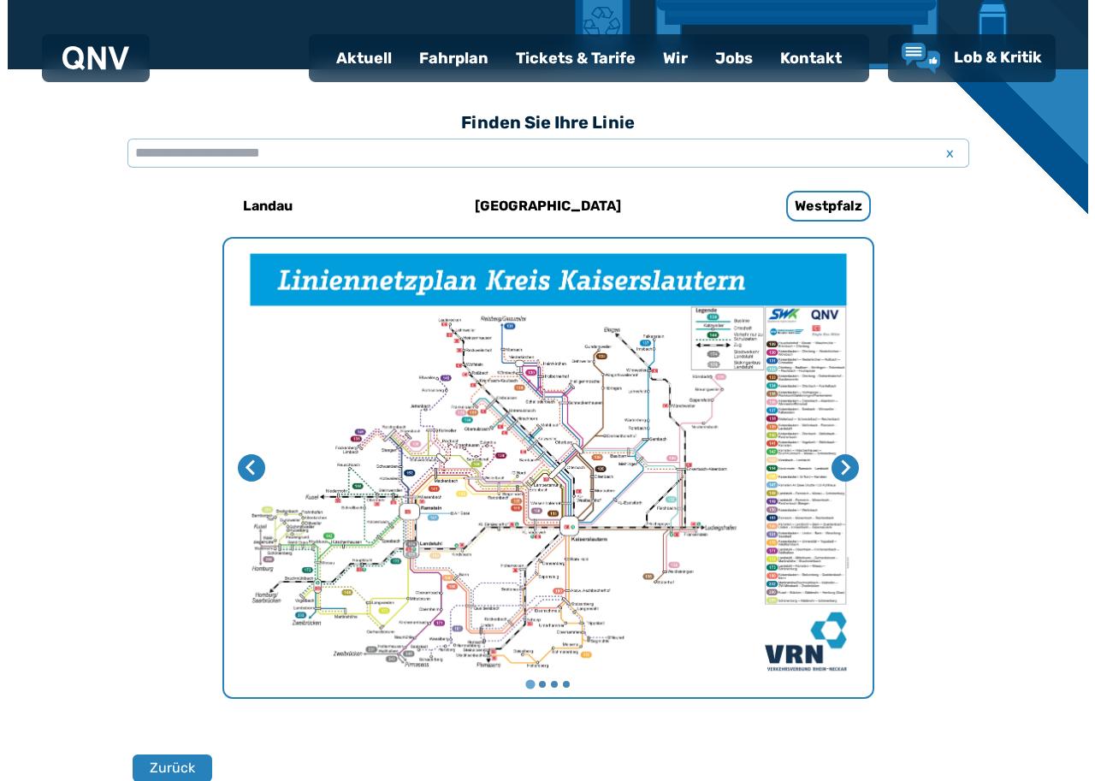
scroll to position [569, 0]
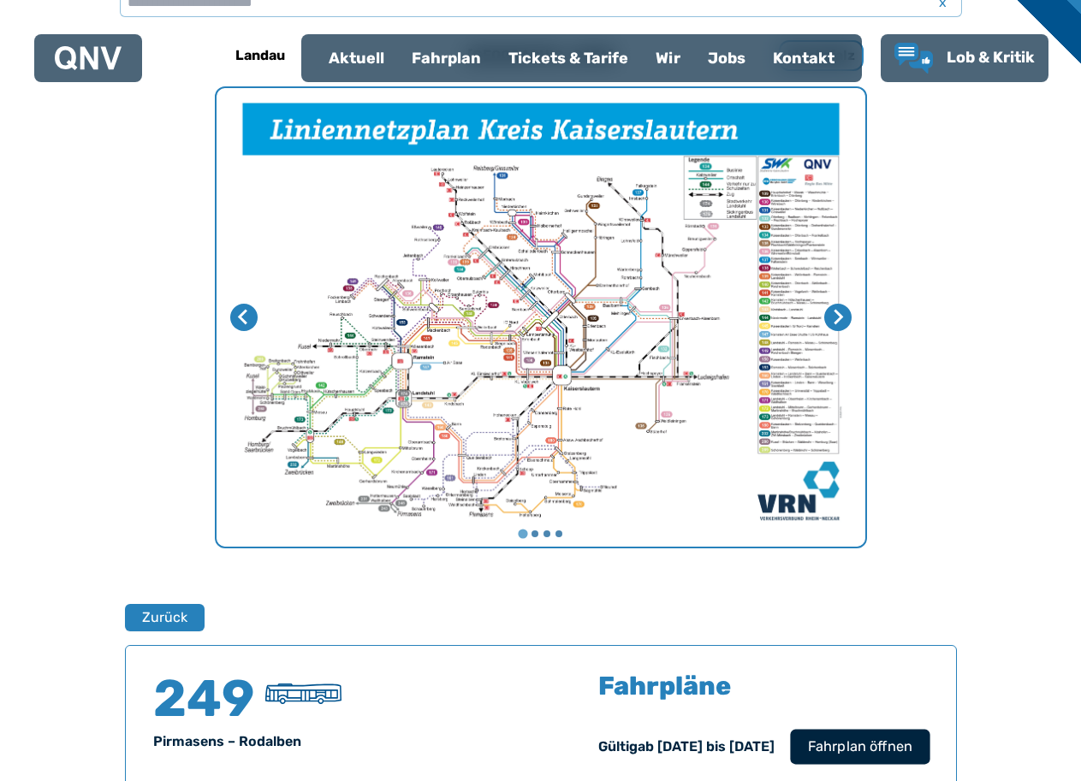
click at [911, 752] on span "Fahrplan öffnen" at bounding box center [859, 747] width 104 height 21
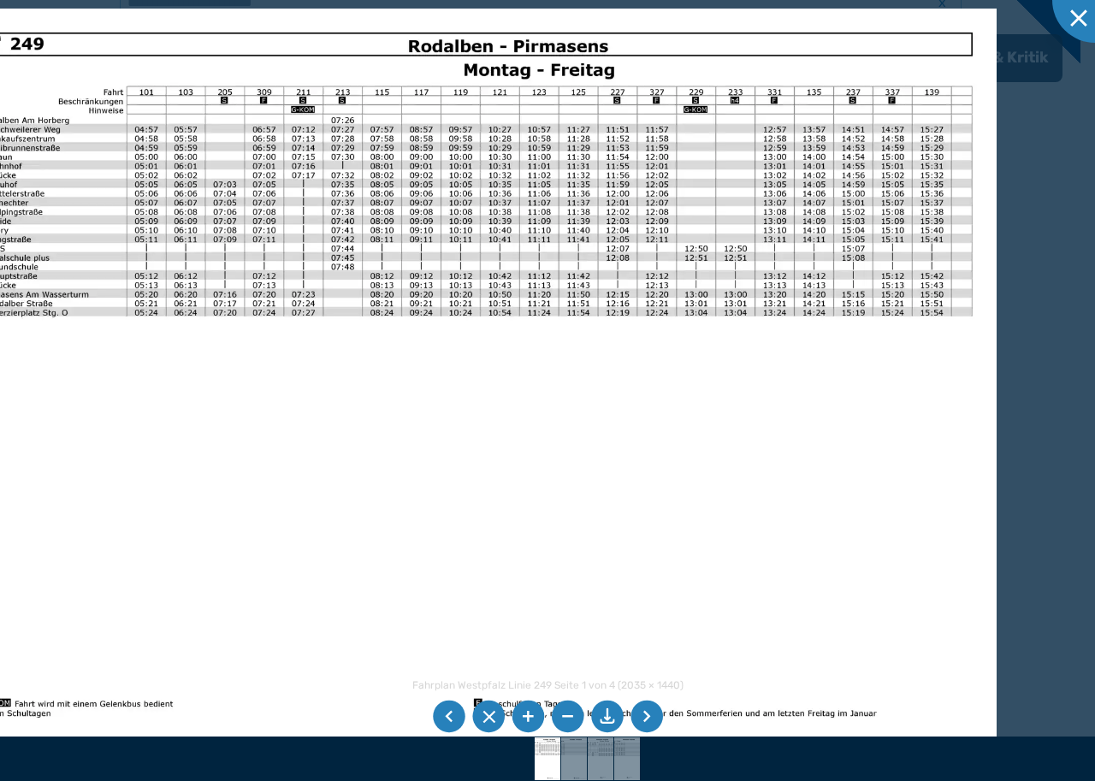
click at [353, 256] on img at bounding box center [477, 376] width 1039 height 735
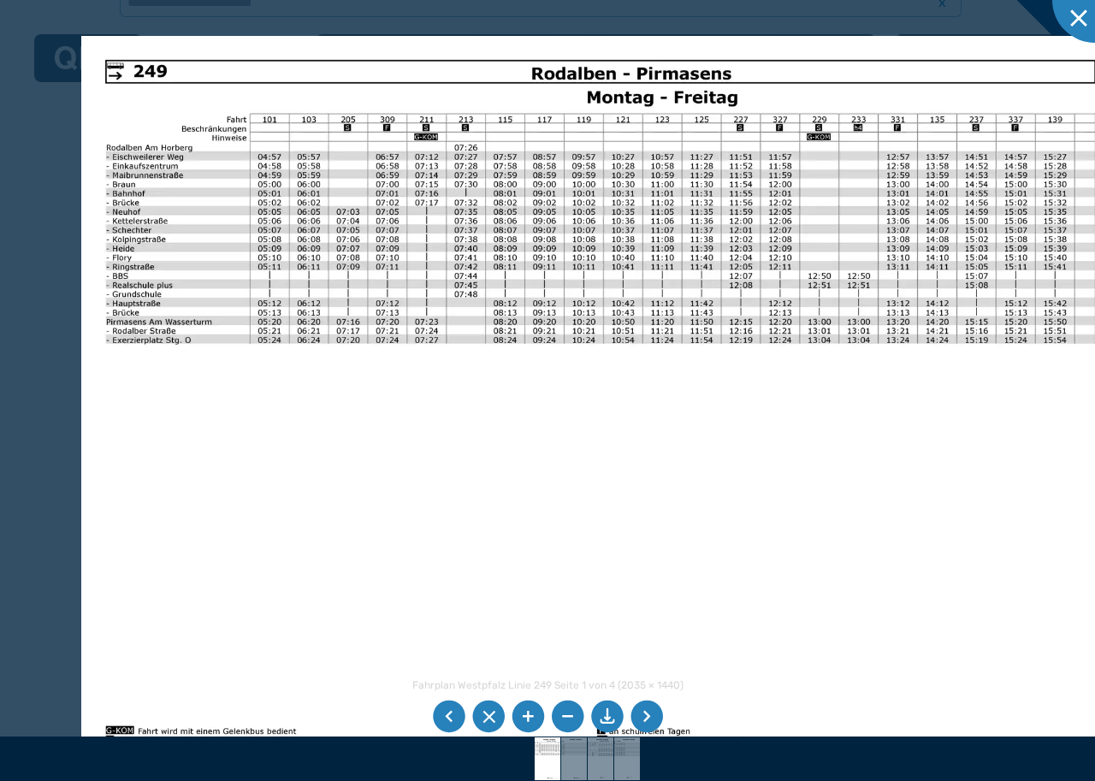
click at [130, 89] on img at bounding box center [600, 403] width 1039 height 735
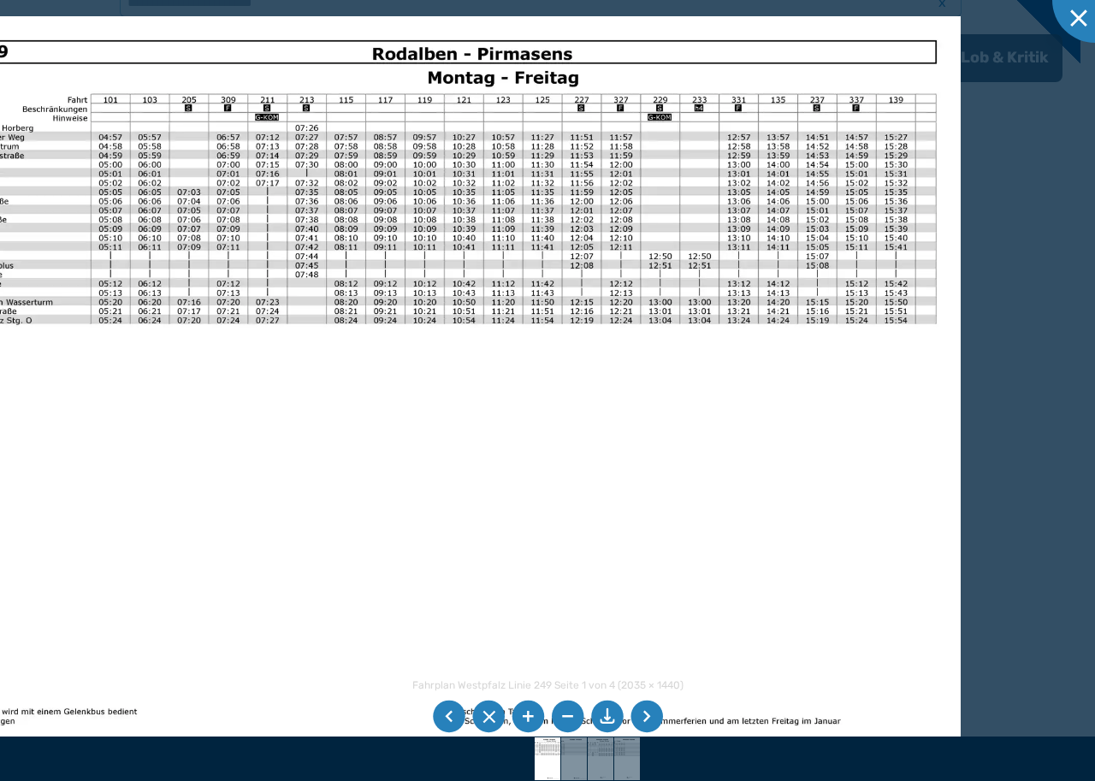
click at [335, 278] on img at bounding box center [441, 383] width 1039 height 735
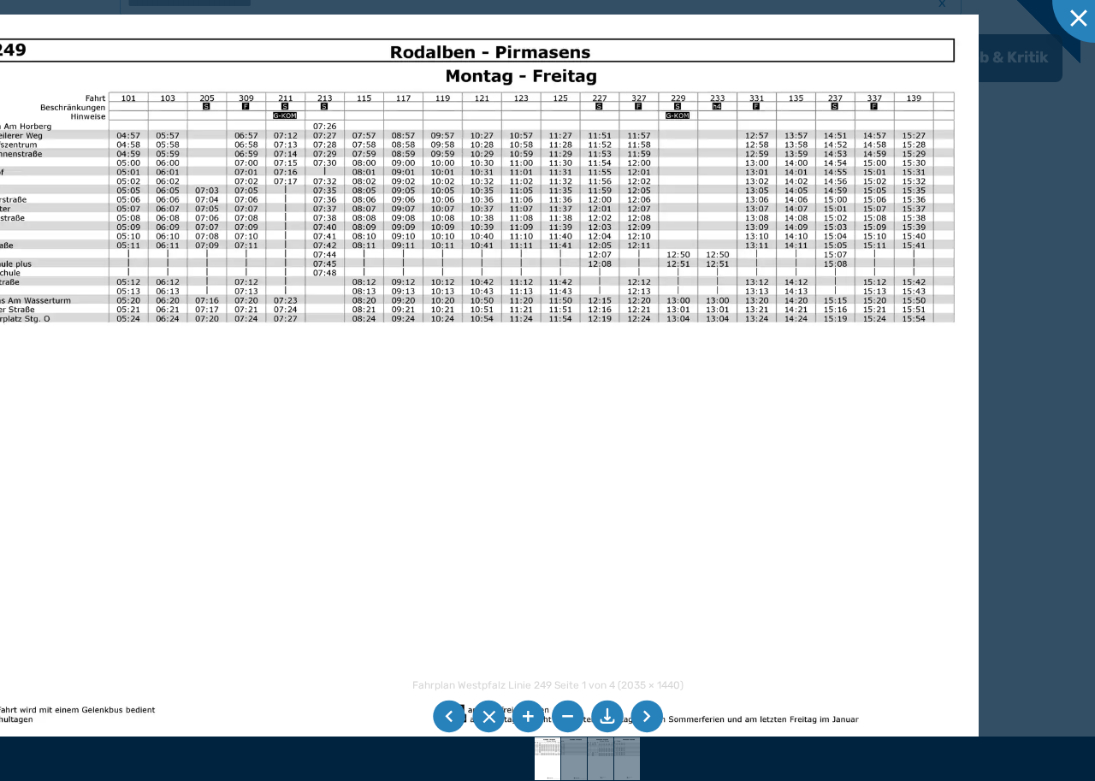
click at [328, 211] on img at bounding box center [459, 382] width 1039 height 735
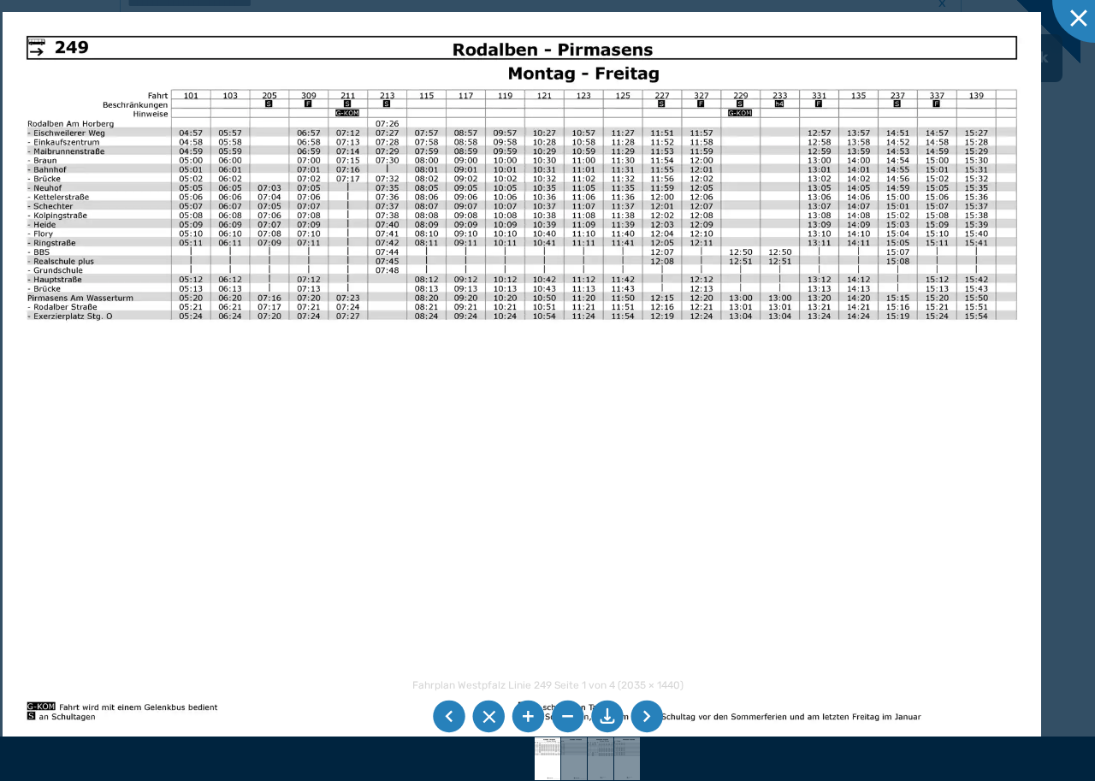
click at [403, 204] on img at bounding box center [522, 379] width 1039 height 735
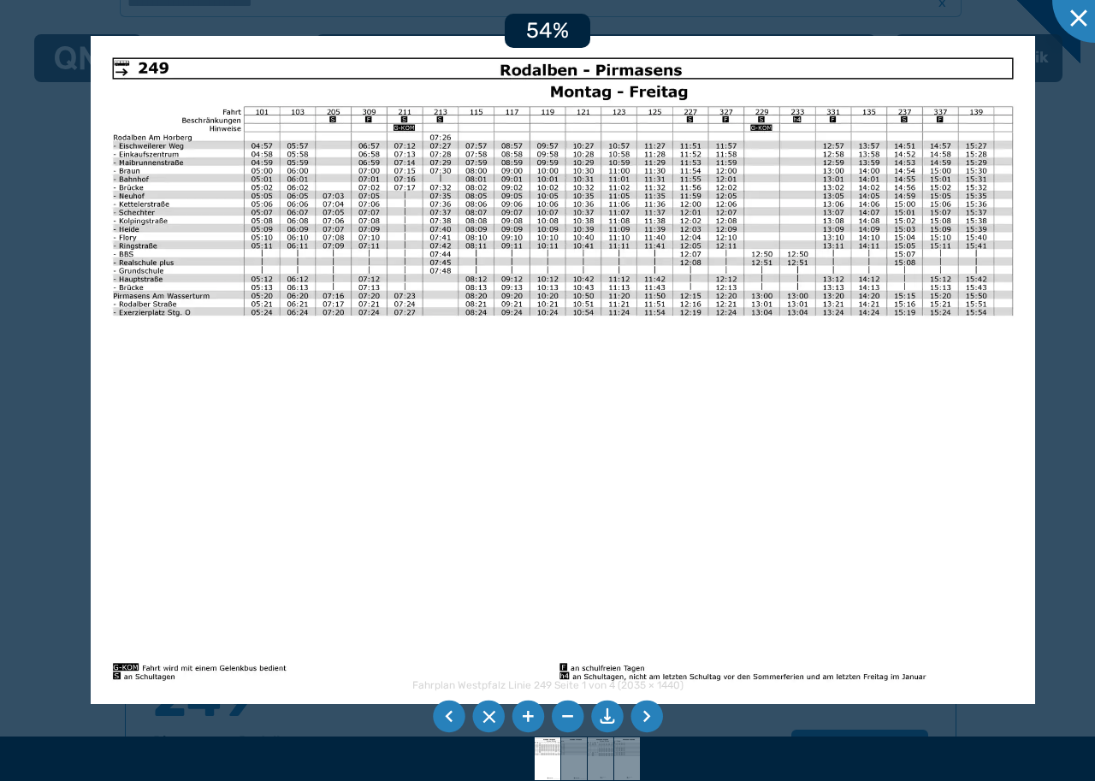
click at [86, 163] on div at bounding box center [547, 390] width 1095 height 781
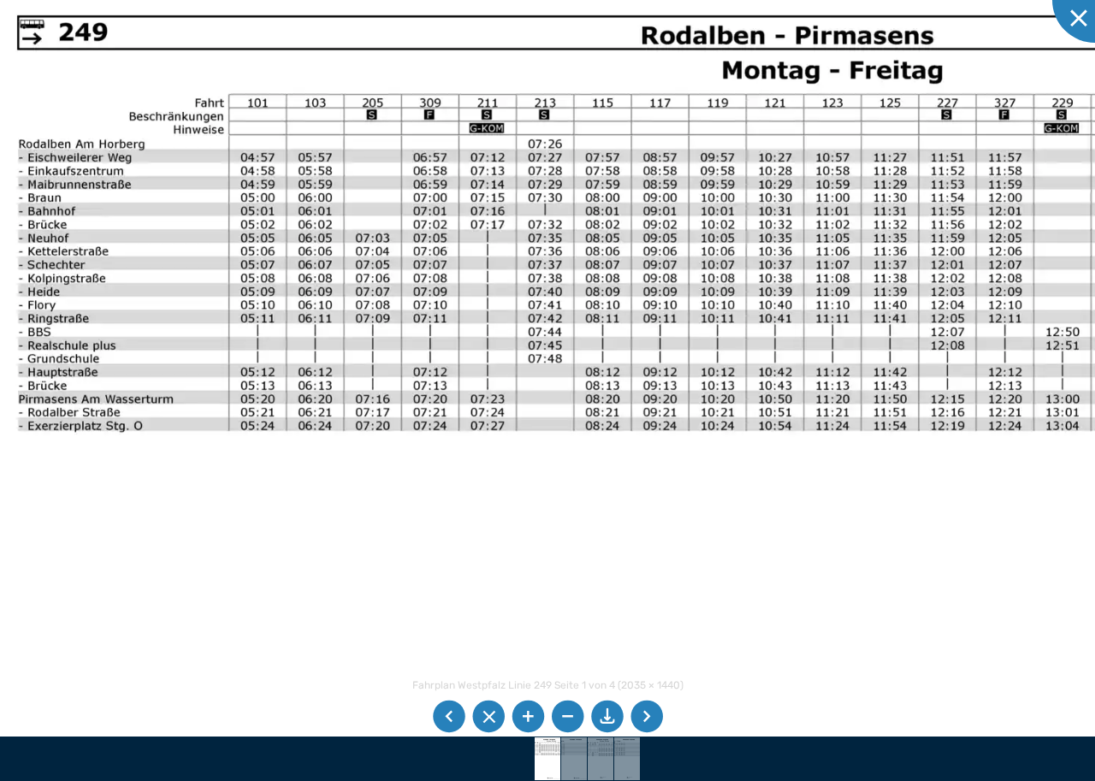
click at [576, 353] on img at bounding box center [743, 518] width 1522 height 1077
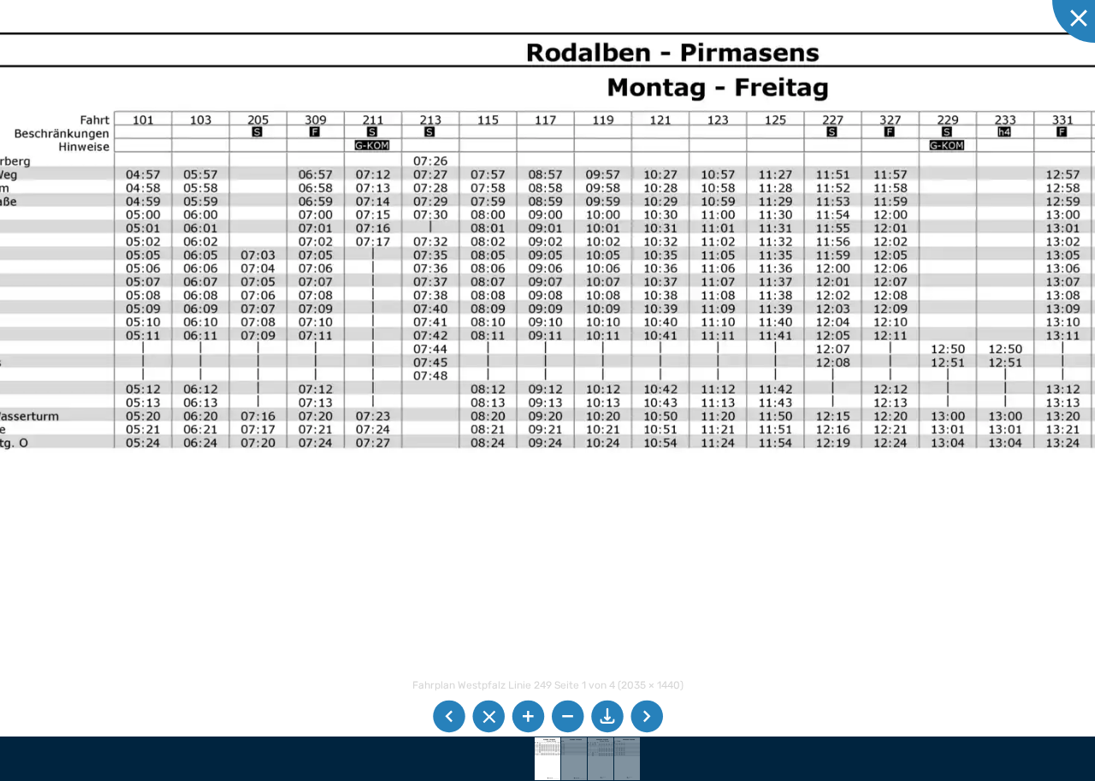
click at [709, 393] on img at bounding box center [628, 535] width 1522 height 1077
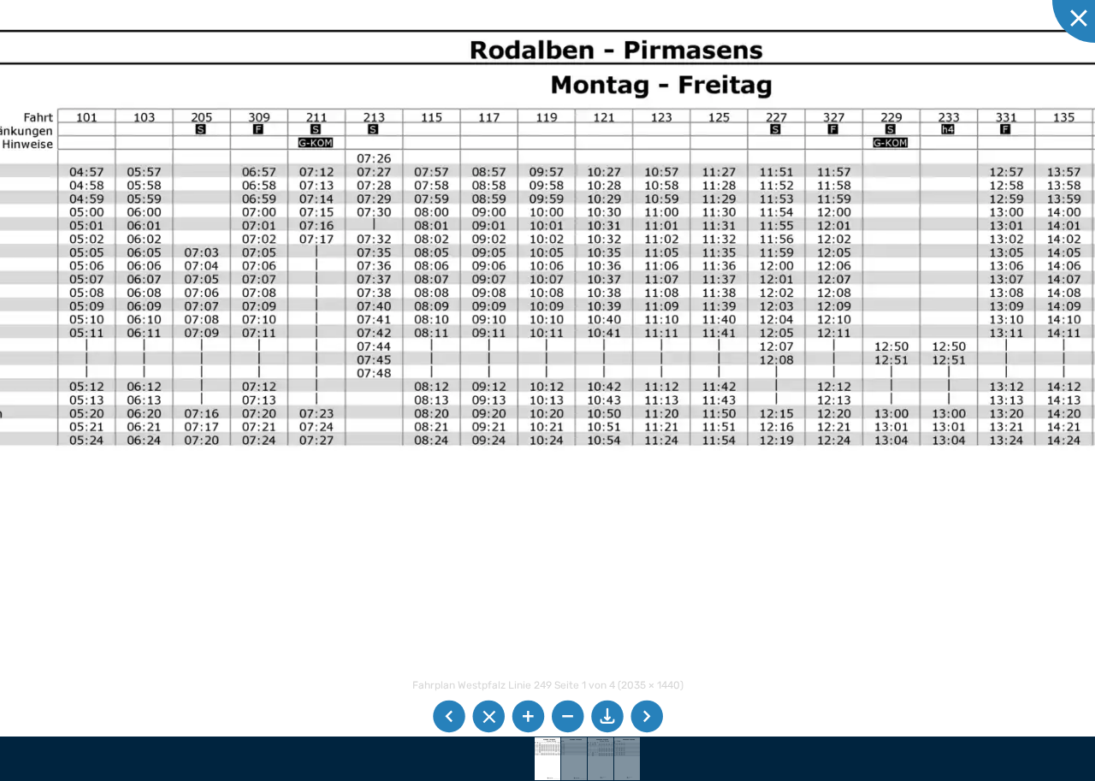
click at [762, 395] on img at bounding box center [572, 533] width 1522 height 1077
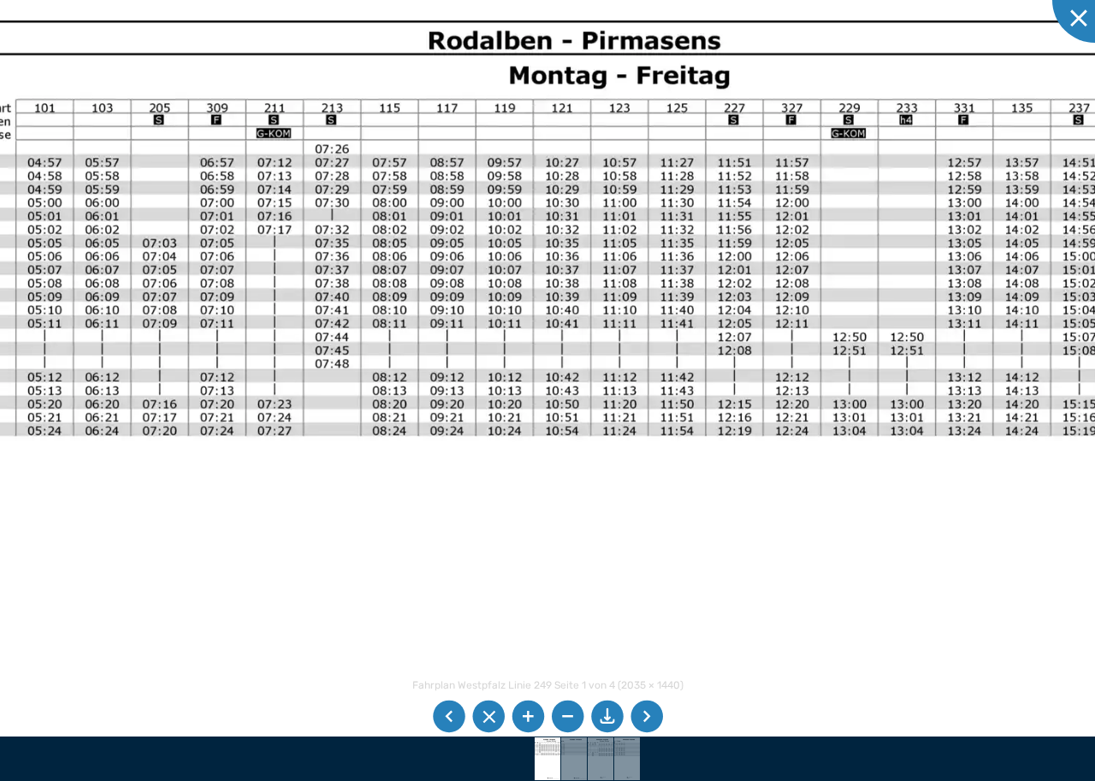
click at [772, 381] on img at bounding box center [530, 523] width 1522 height 1077
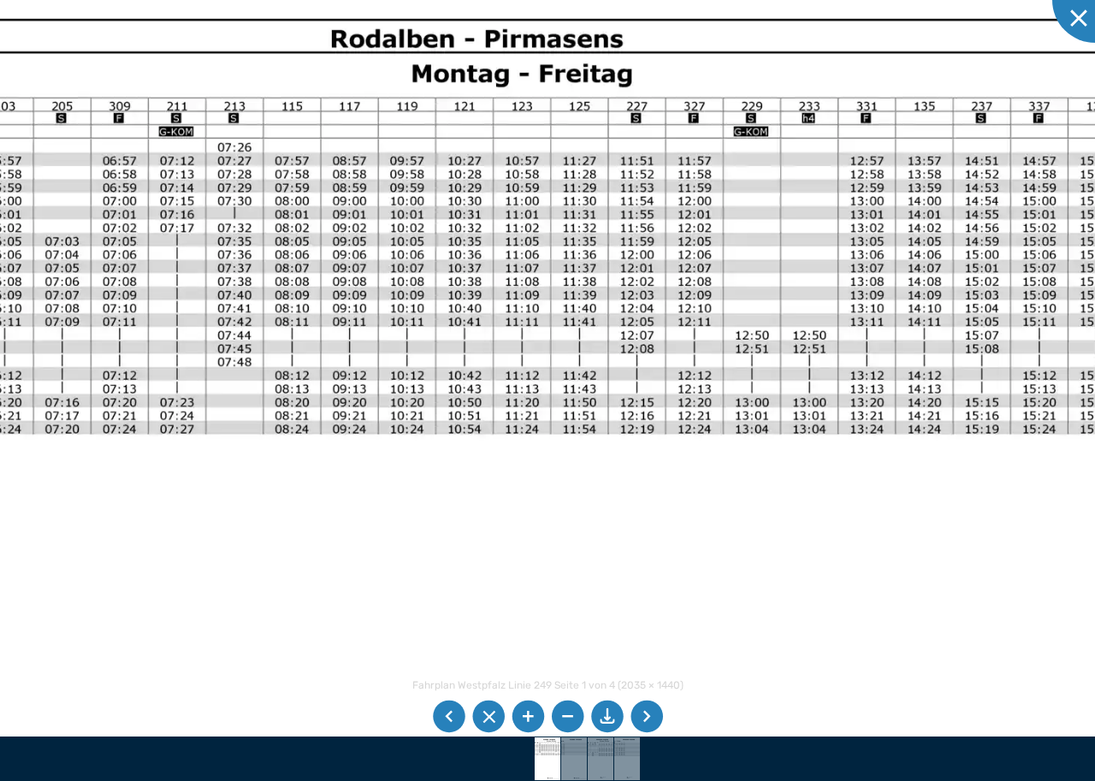
click at [715, 365] on img at bounding box center [432, 522] width 1522 height 1077
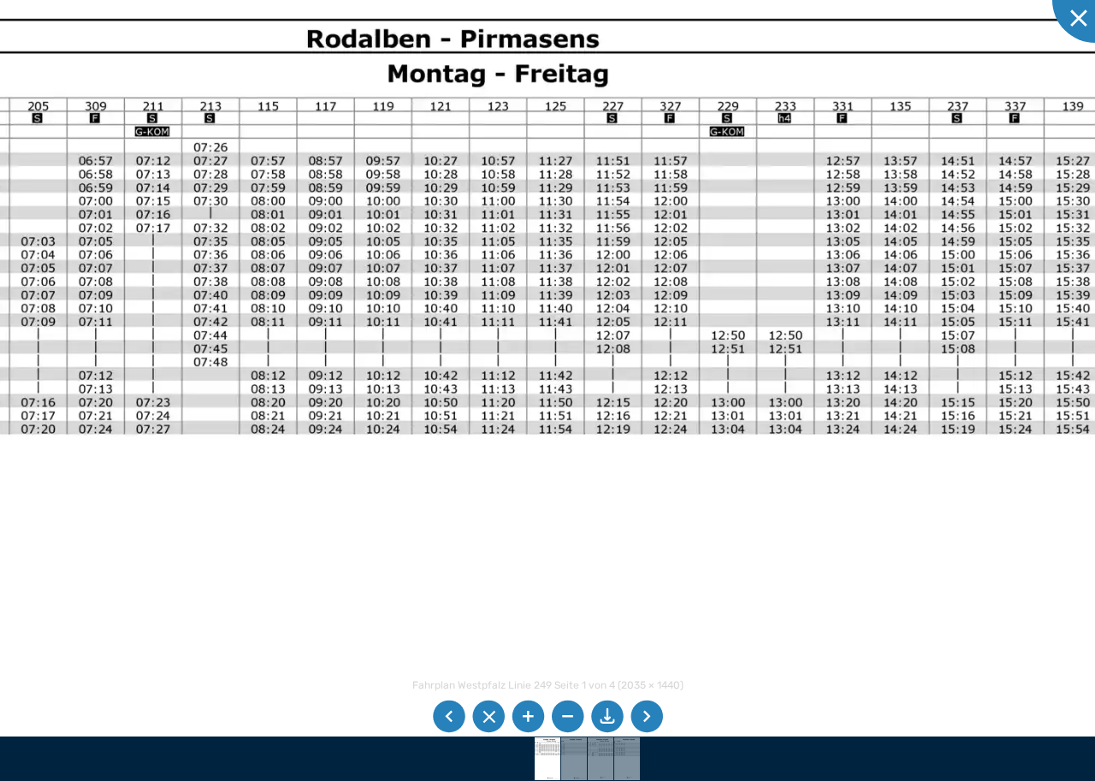
click at [722, 347] on img at bounding box center [408, 522] width 1522 height 1077
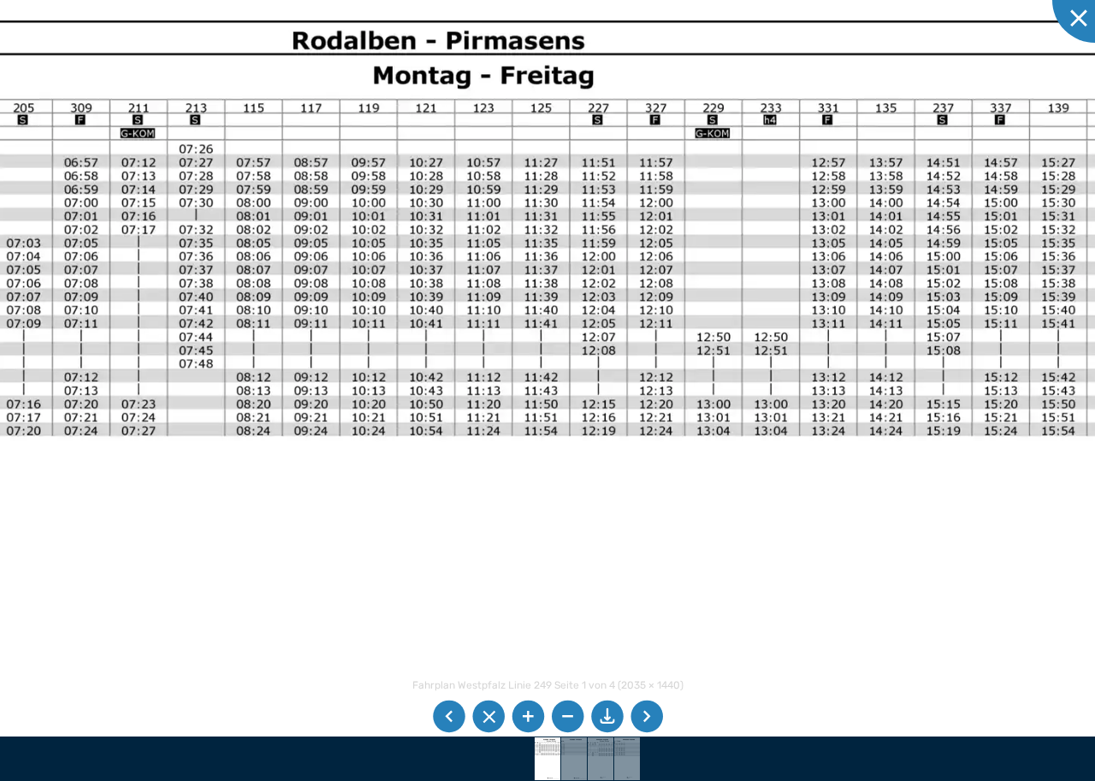
click at [710, 344] on img at bounding box center [394, 523] width 1522 height 1077
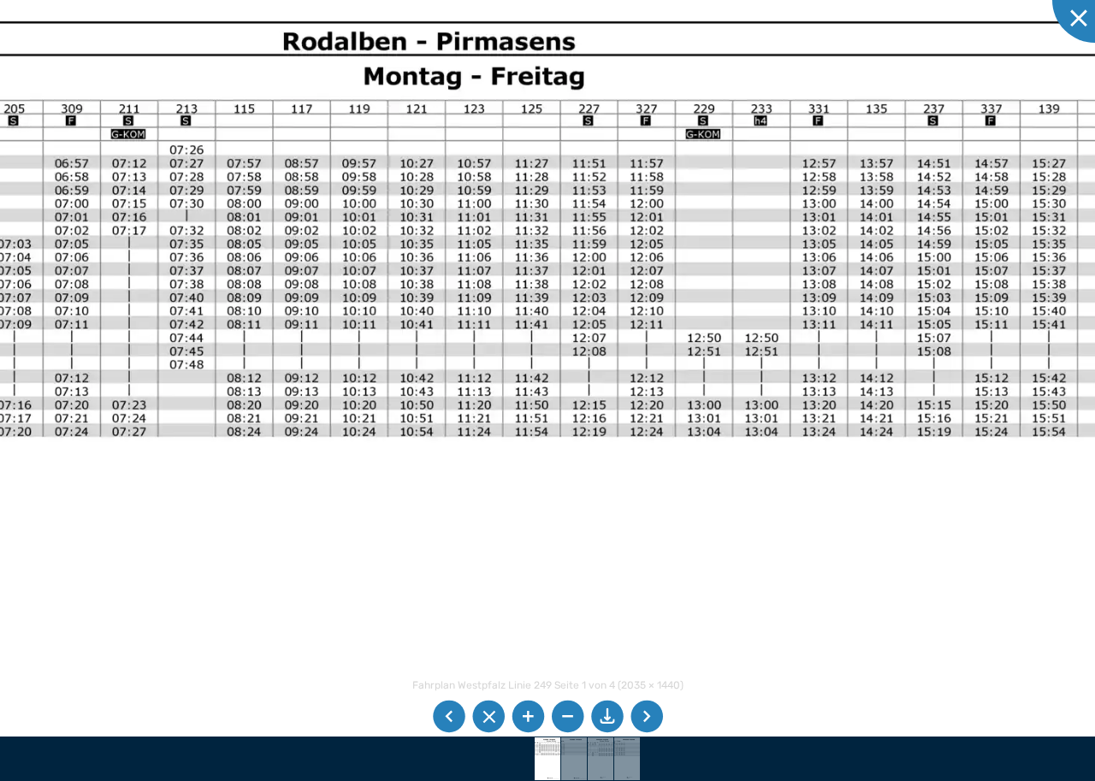
click at [710, 350] on img at bounding box center [384, 524] width 1522 height 1077
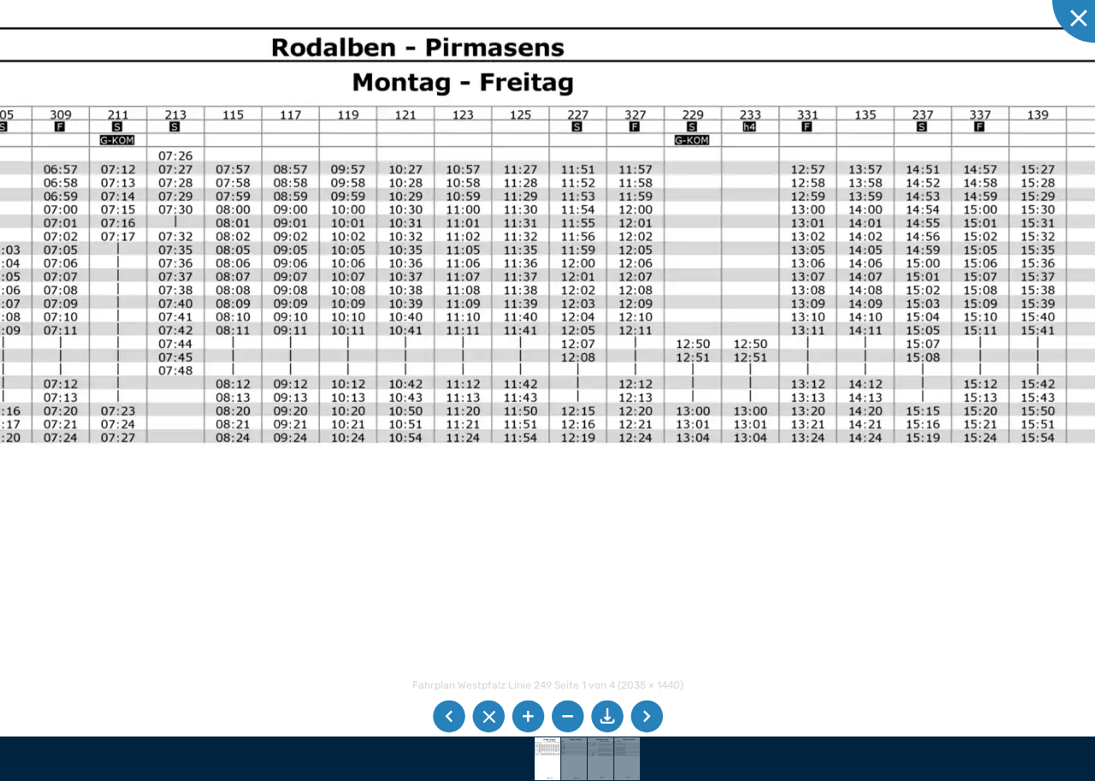
click at [703, 350] on img at bounding box center [373, 530] width 1522 height 1077
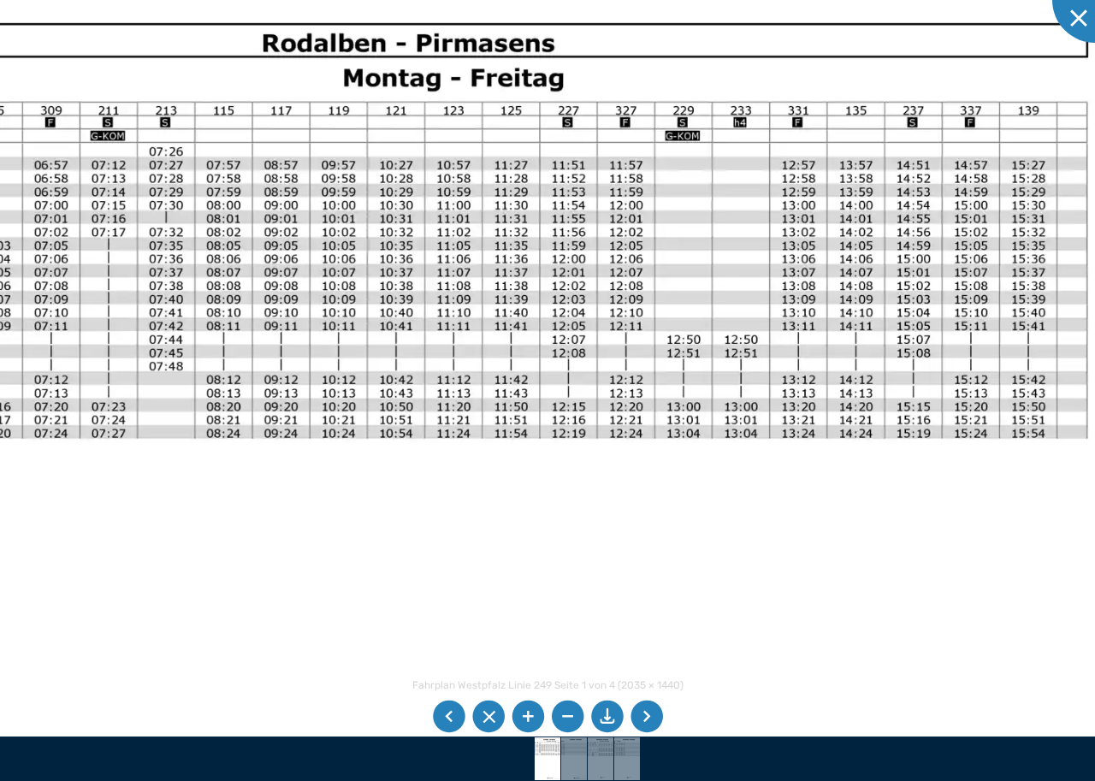
click at [704, 344] on img at bounding box center [364, 526] width 1522 height 1077
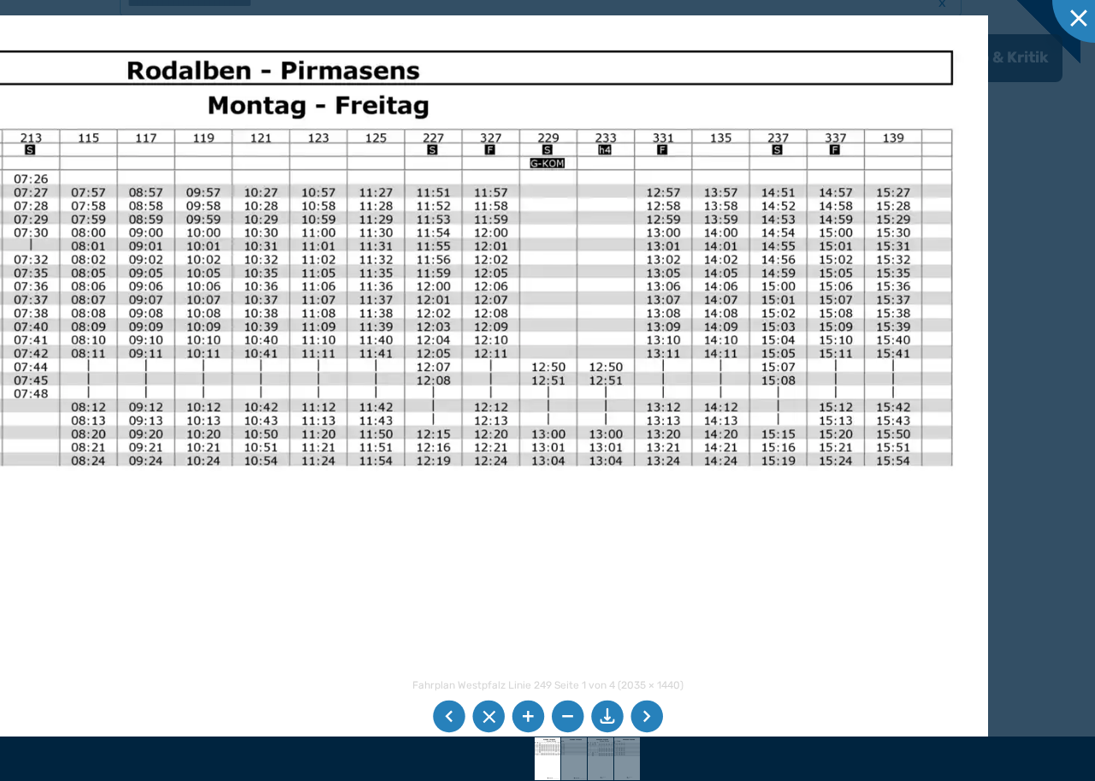
click at [574, 368] on img at bounding box center [229, 553] width 1522 height 1077
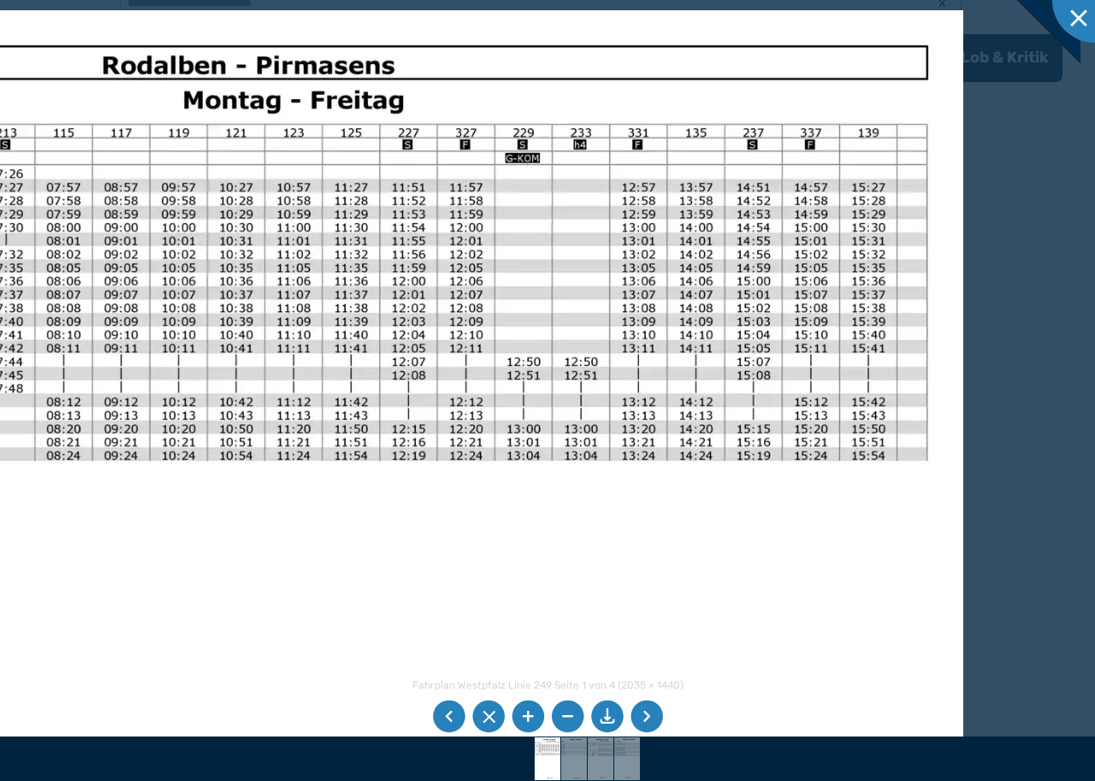
click at [709, 374] on img at bounding box center [204, 548] width 1522 height 1077
click at [1080, 17] on div at bounding box center [1096, 0] width 86 height 86
